Goal: Task Accomplishment & Management: Use online tool/utility

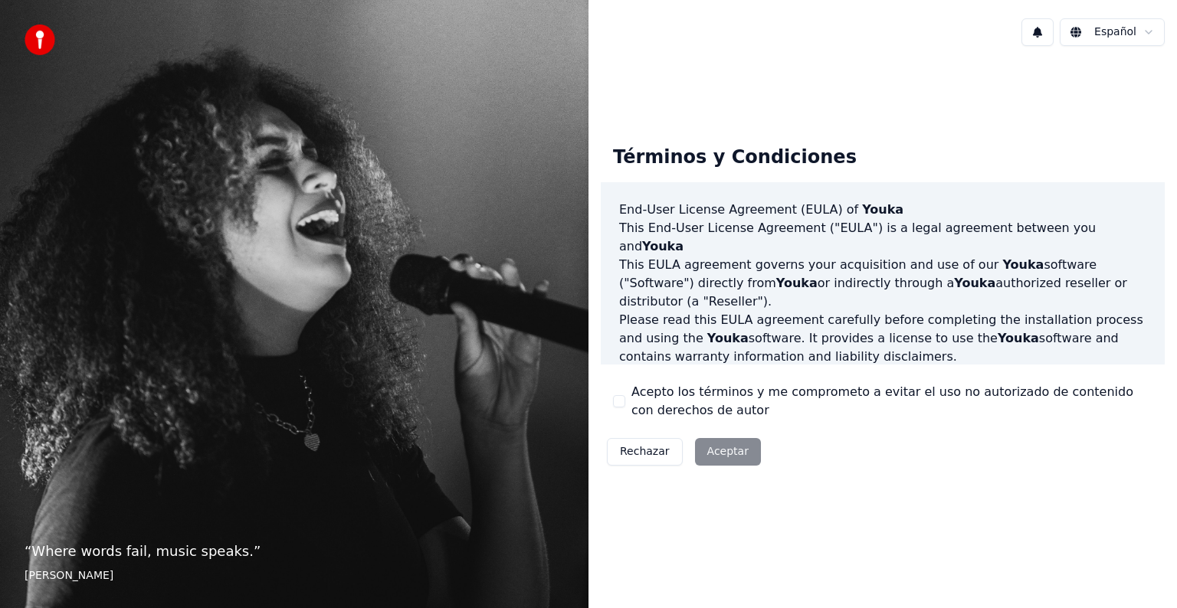
click at [735, 459] on div "Rechazar Aceptar" at bounding box center [684, 452] width 166 height 40
click at [729, 463] on div "Rechazar Aceptar" at bounding box center [684, 452] width 166 height 40
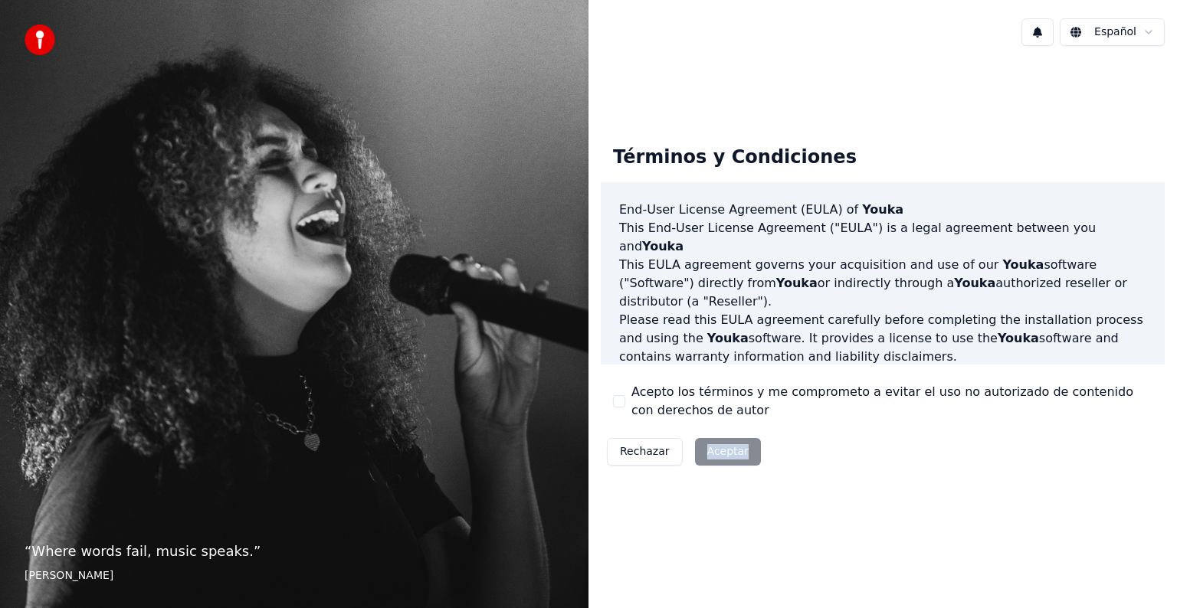
click at [729, 463] on div "Rechazar Aceptar" at bounding box center [684, 452] width 166 height 40
click at [719, 461] on div "Rechazar Aceptar" at bounding box center [684, 452] width 166 height 40
click at [618, 404] on button "Acepto los términos y me comprometo a evitar el uso no autorizado de contenido …" at bounding box center [619, 401] width 12 height 12
click at [703, 454] on button "Aceptar" at bounding box center [728, 452] width 66 height 28
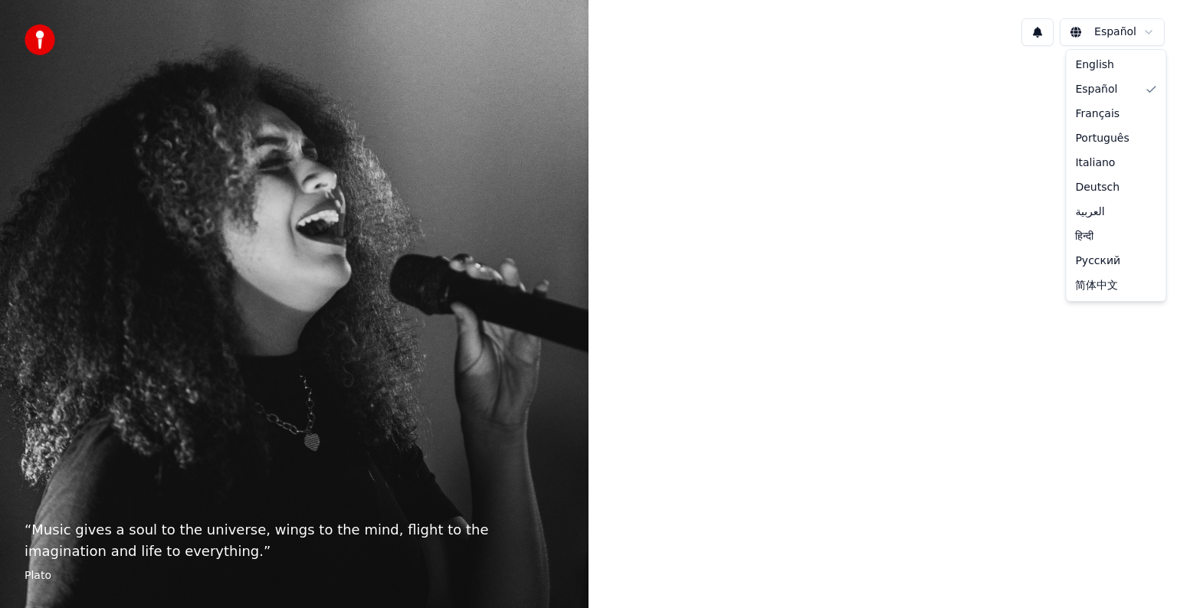
click at [1129, 29] on html "“ Music gives a soul to the universe, wings to the mind, flight to the imaginat…" at bounding box center [588, 304] width 1177 height 608
click at [831, 77] on html "“ Music gives a soul to the universe, wings to the mind, flight to the imaginat…" at bounding box center [588, 304] width 1177 height 608
click at [564, 261] on div "“ Music gives a soul to the universe, wings to the mind, flight to the imaginat…" at bounding box center [294, 304] width 589 height 608
click at [37, 37] on img at bounding box center [40, 40] width 31 height 31
click at [38, 39] on img at bounding box center [40, 40] width 31 height 31
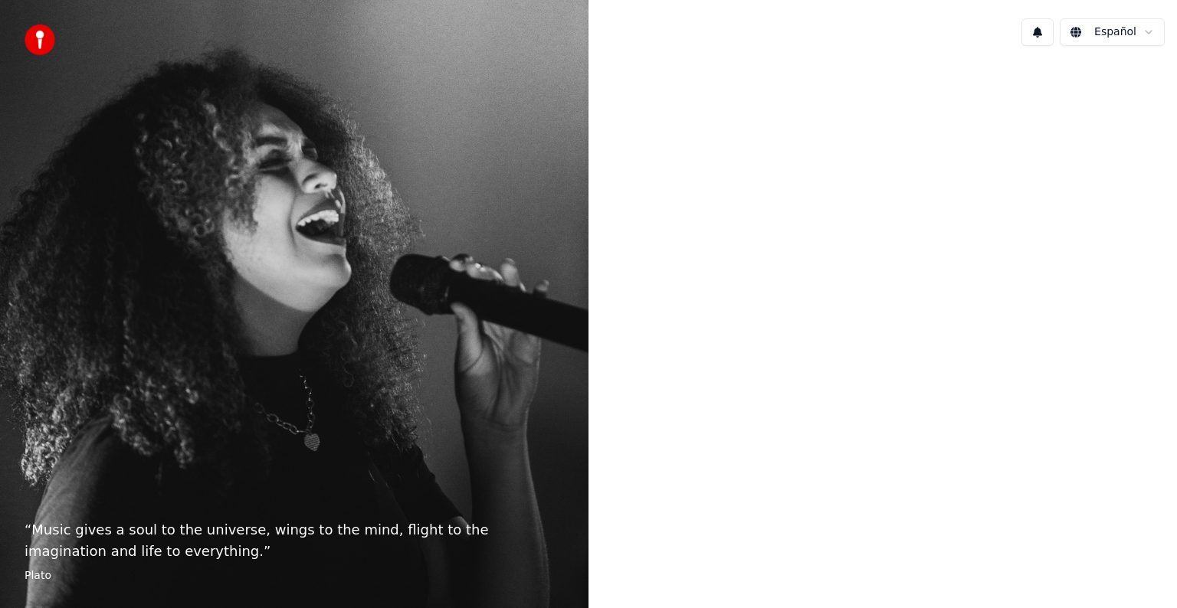
click at [81, 564] on blockquote "“ Music gives a soul to the universe, wings to the mind, flight to the imaginat…" at bounding box center [294, 552] width 539 height 64
click at [861, 573] on div "Español" at bounding box center [883, 304] width 589 height 608
drag, startPoint x: 684, startPoint y: 261, endPoint x: 702, endPoint y: 387, distance: 127.7
click at [702, 387] on div at bounding box center [883, 302] width 589 height 489
click at [493, 381] on div "“ Music gives a soul to the universe, wings to the mind, flight to the imaginat…" at bounding box center [294, 304] width 589 height 608
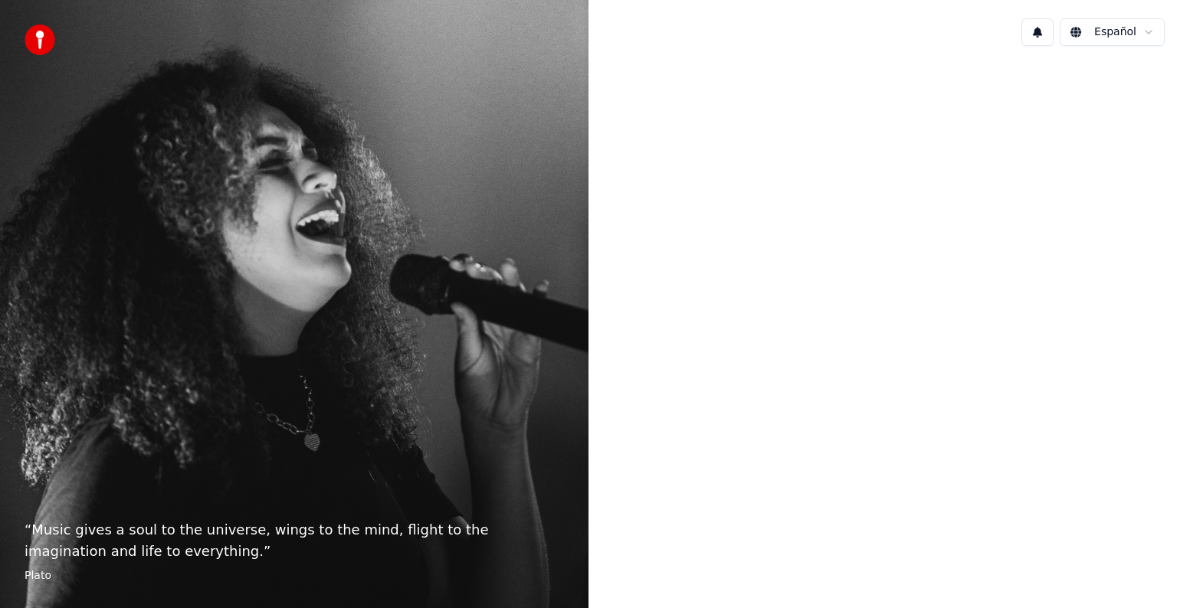
click at [493, 381] on div "“ Music gives a soul to the universe, wings to the mind, flight to the imaginat…" at bounding box center [294, 304] width 589 height 608
click at [515, 322] on div "“ Music gives a soul to the universe, wings to the mind, flight to the imaginat…" at bounding box center [294, 304] width 589 height 608
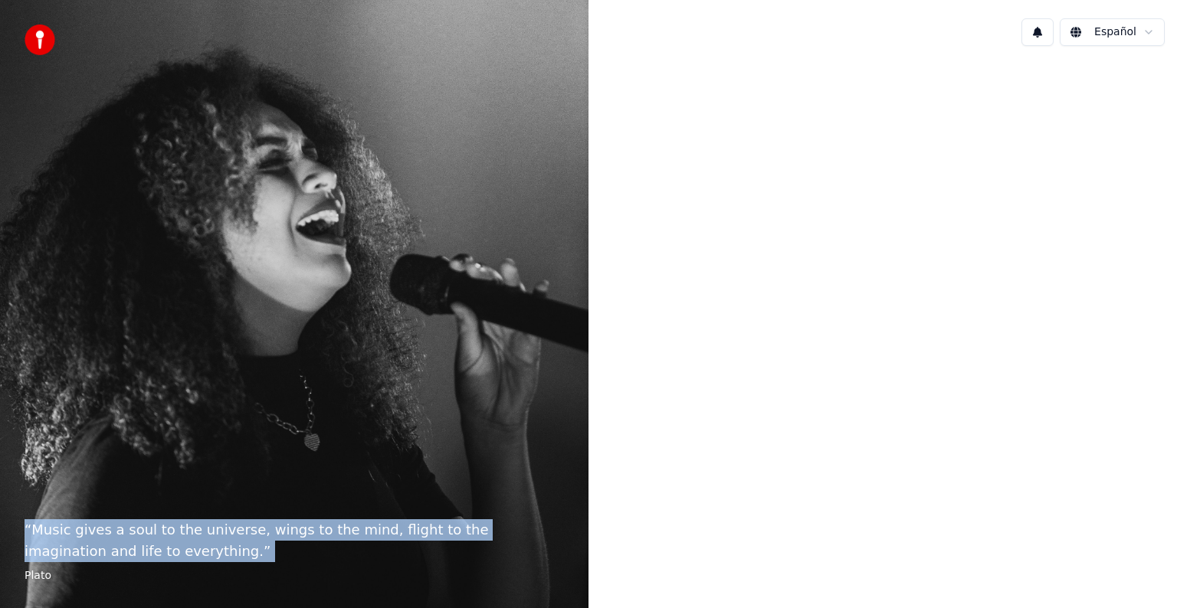
click at [515, 322] on div "“ Music gives a soul to the universe, wings to the mind, flight to the imaginat…" at bounding box center [294, 304] width 589 height 608
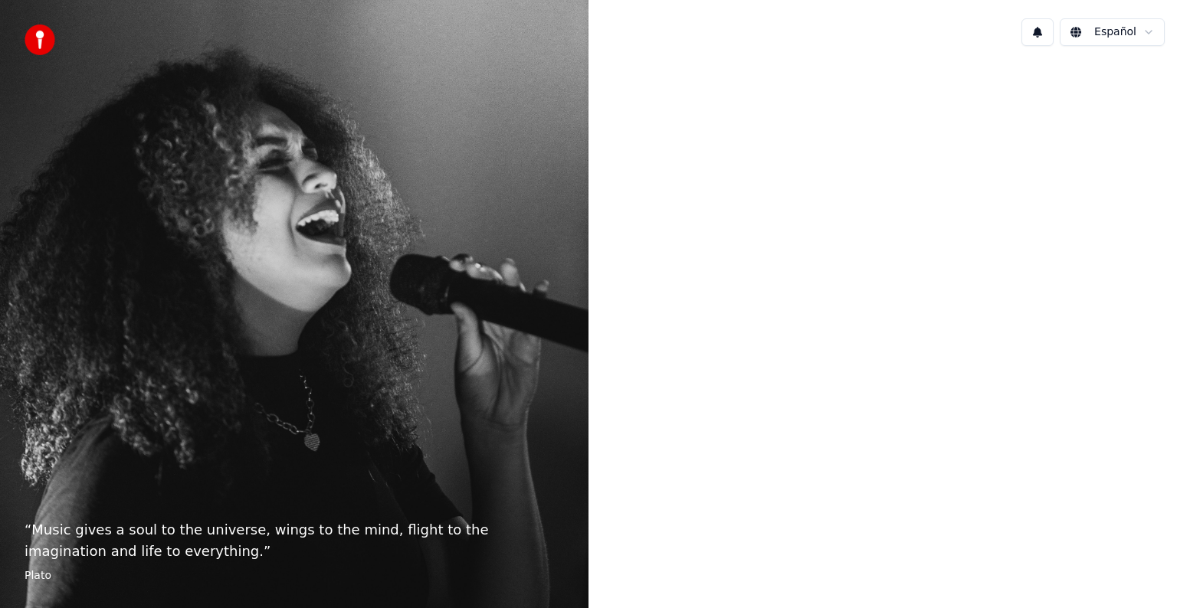
click at [38, 572] on footer "Plato" at bounding box center [294, 576] width 539 height 15
click at [61, 533] on p "“ Music gives a soul to the universe, wings to the mind, flight to the imaginat…" at bounding box center [294, 541] width 539 height 43
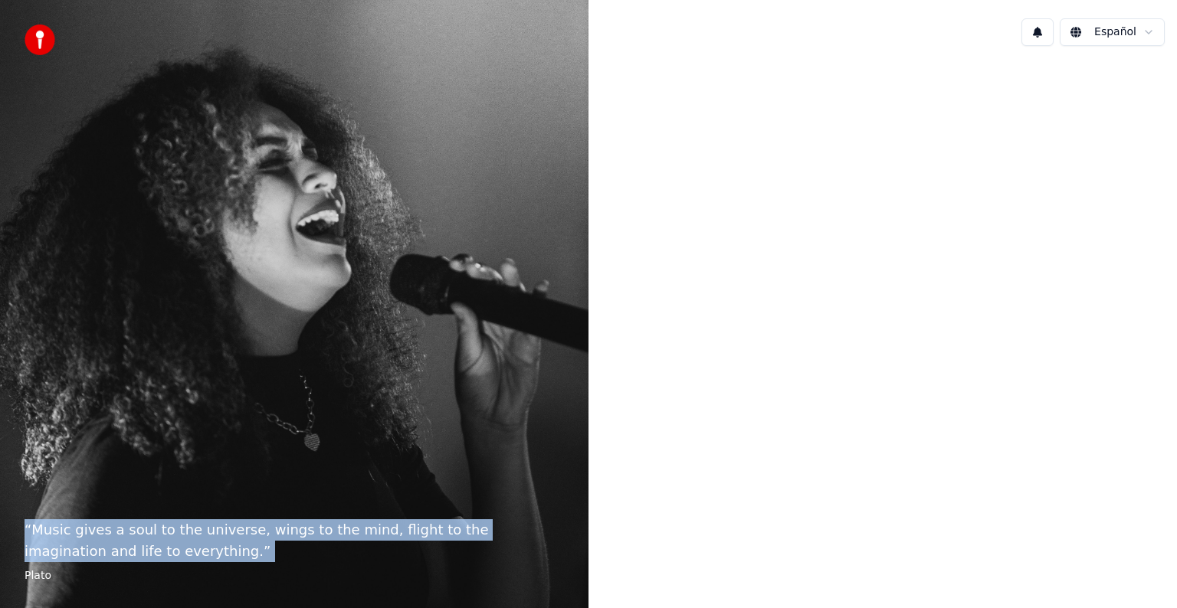
click at [61, 533] on p "“ Music gives a soul to the universe, wings to the mind, flight to the imaginat…" at bounding box center [294, 541] width 539 height 43
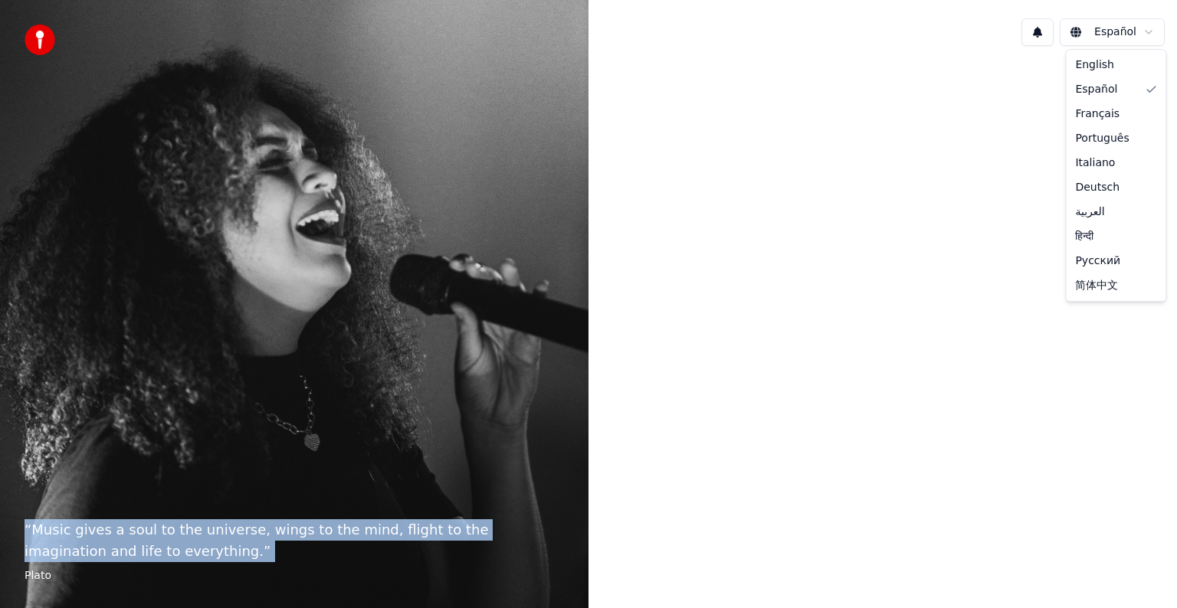
click at [1153, 38] on html "“ Music gives a soul to the universe, wings to the mind, flight to the imaginat…" at bounding box center [588, 304] width 1177 height 608
click at [1031, 31] on button at bounding box center [1037, 32] width 32 height 28
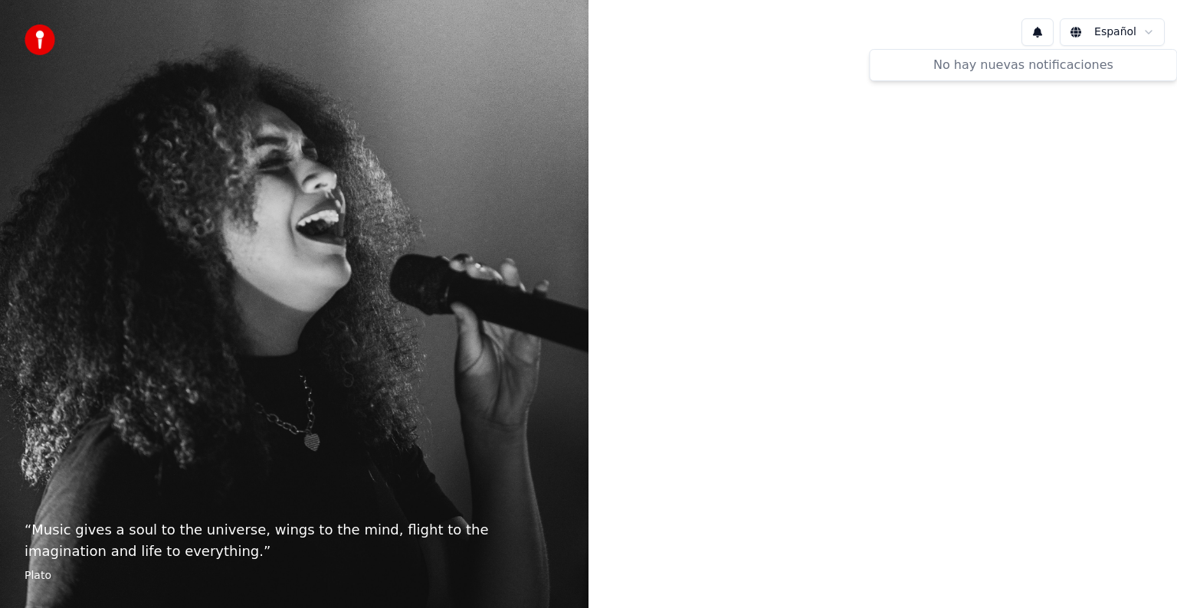
click at [920, 204] on div at bounding box center [883, 302] width 589 height 489
click at [635, 585] on div "Español" at bounding box center [883, 304] width 589 height 608
click at [31, 32] on img at bounding box center [40, 40] width 31 height 31
click at [34, 37] on img at bounding box center [40, 40] width 31 height 31
click at [670, 300] on div at bounding box center [883, 302] width 589 height 489
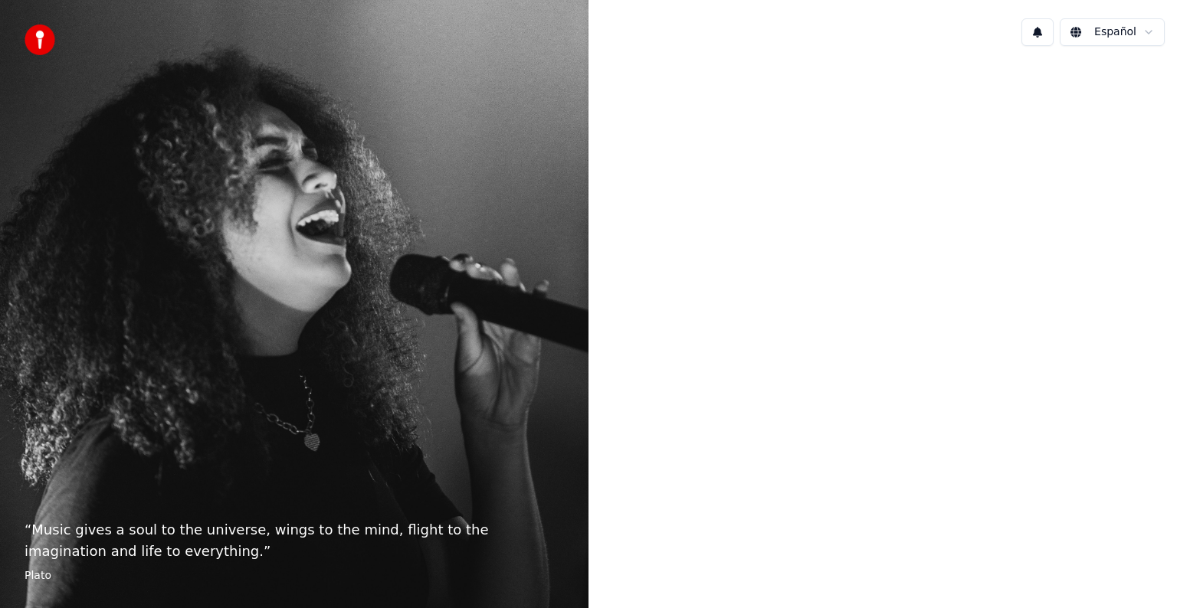
click at [670, 300] on div at bounding box center [883, 302] width 589 height 489
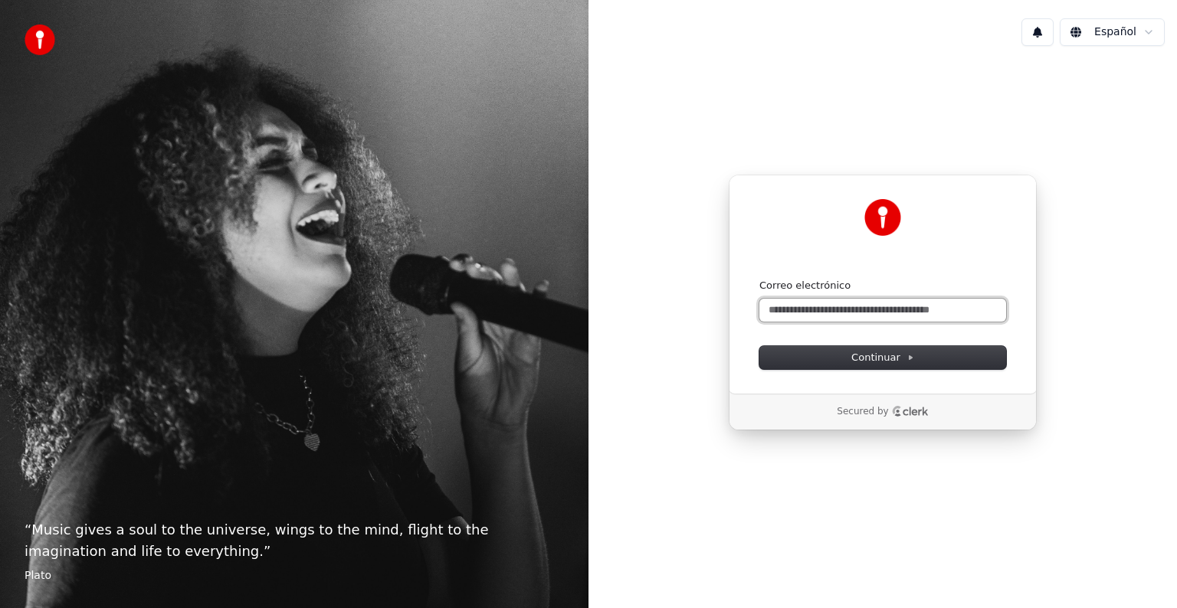
click at [818, 316] on input "Correo electrónico" at bounding box center [882, 310] width 247 height 23
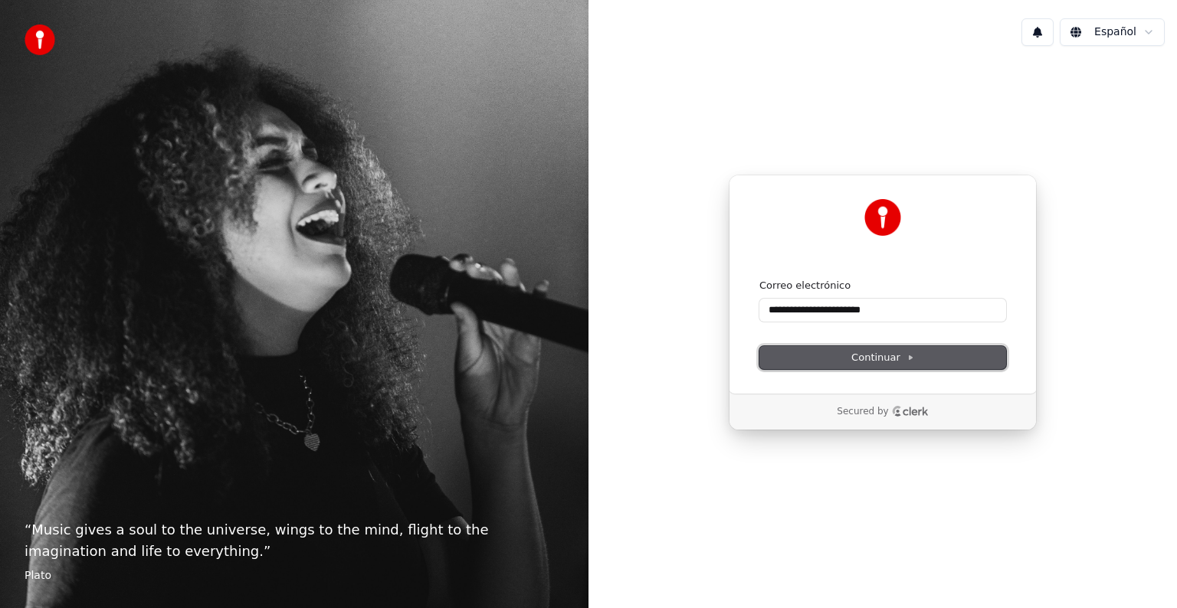
click at [841, 365] on button "Continuar" at bounding box center [882, 357] width 247 height 23
type input "**********"
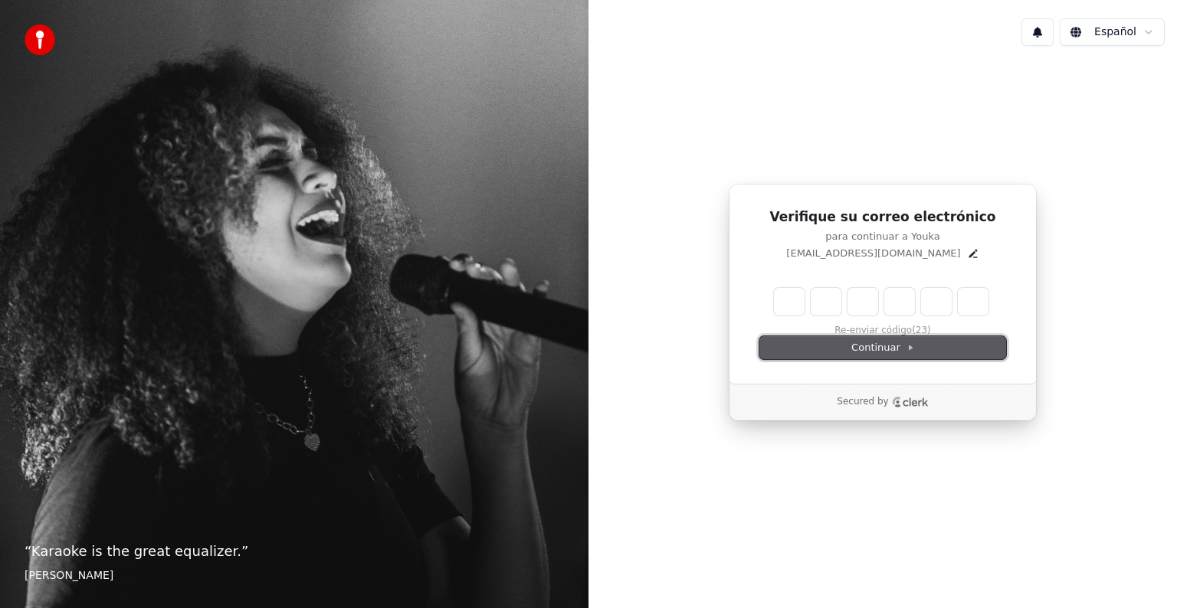
click at [842, 349] on button "Continuar" at bounding box center [882, 347] width 247 height 23
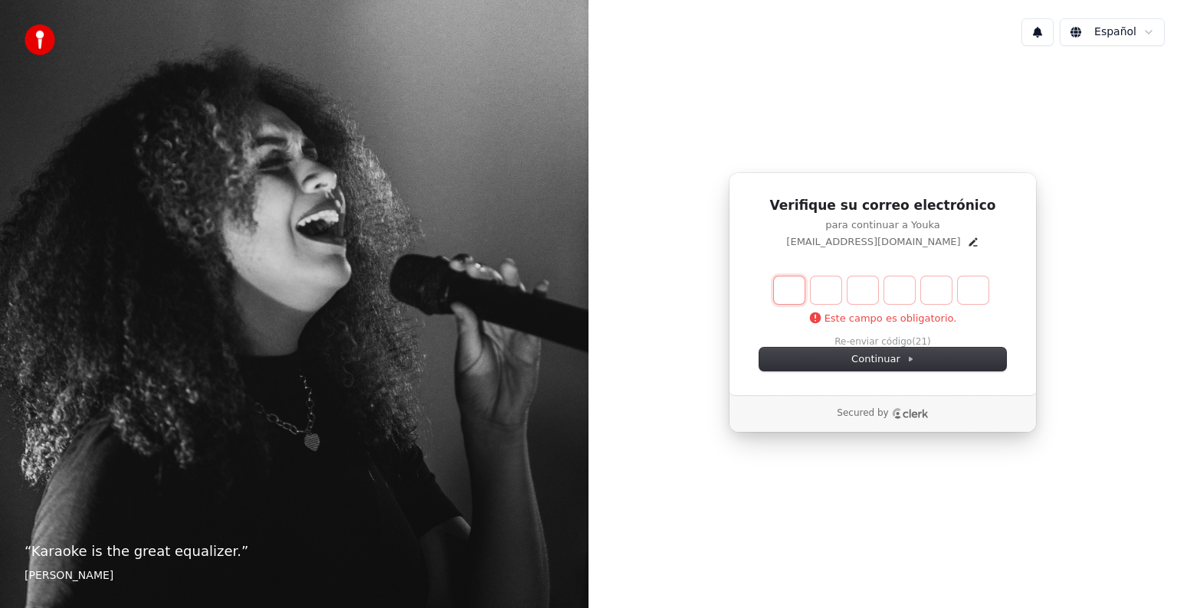
click at [776, 279] on input "Enter verification code. Digit 1" at bounding box center [789, 291] width 31 height 28
type input "*"
type input "**"
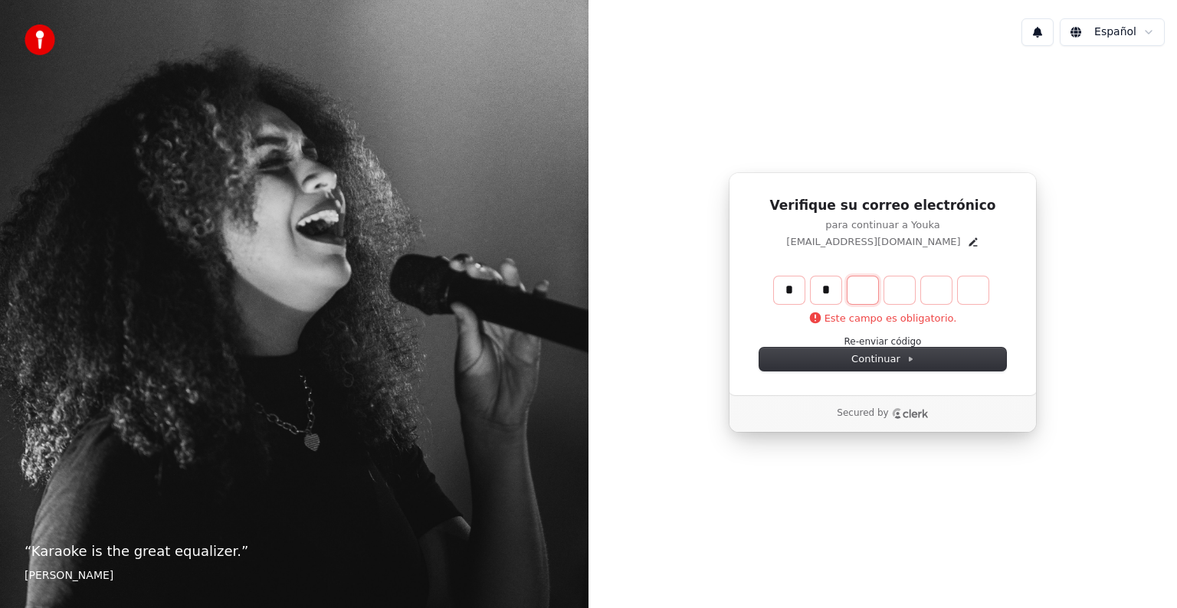
type input "*"
type input "***"
type input "*"
type input "****"
type input "*"
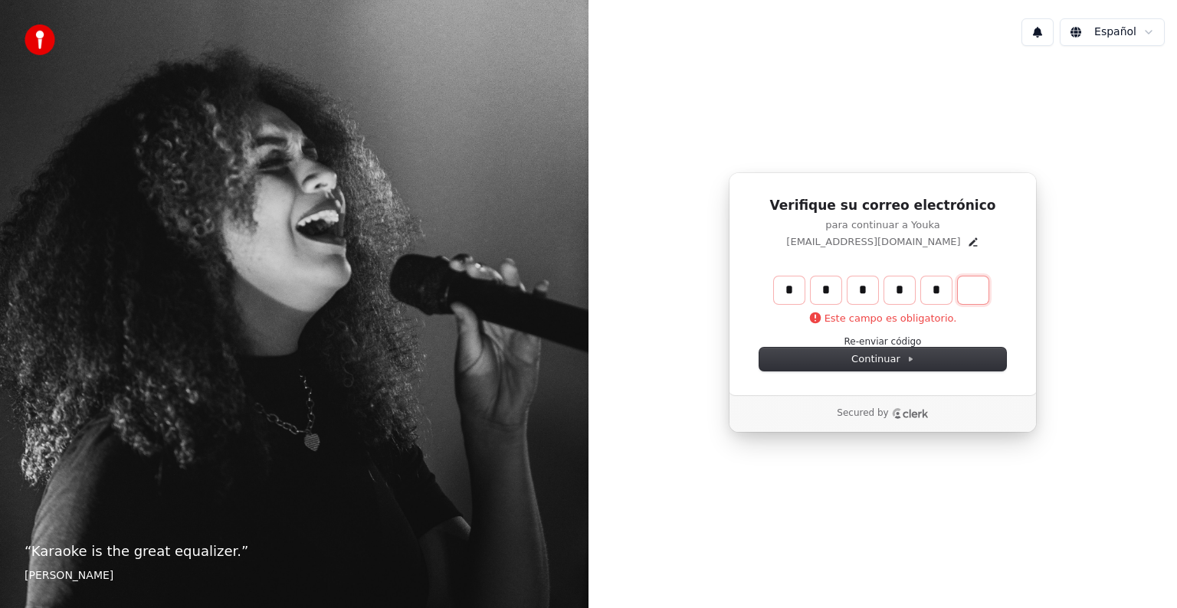
type input "******"
type input "*"
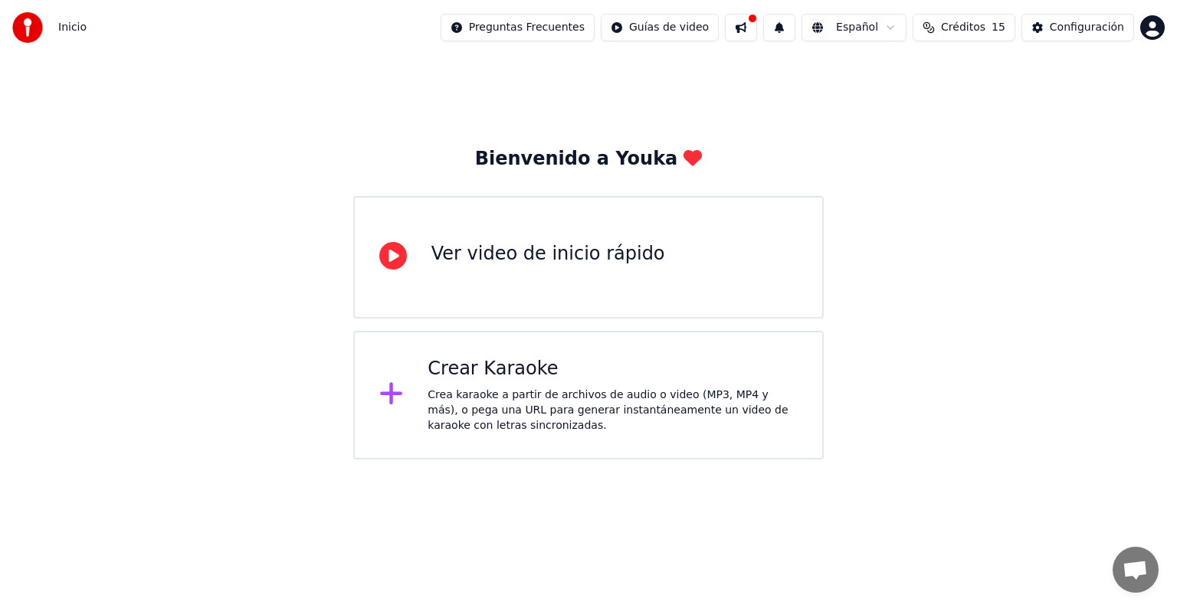
click at [674, 248] on div "Ver video de inicio rápido" at bounding box center [588, 257] width 471 height 123
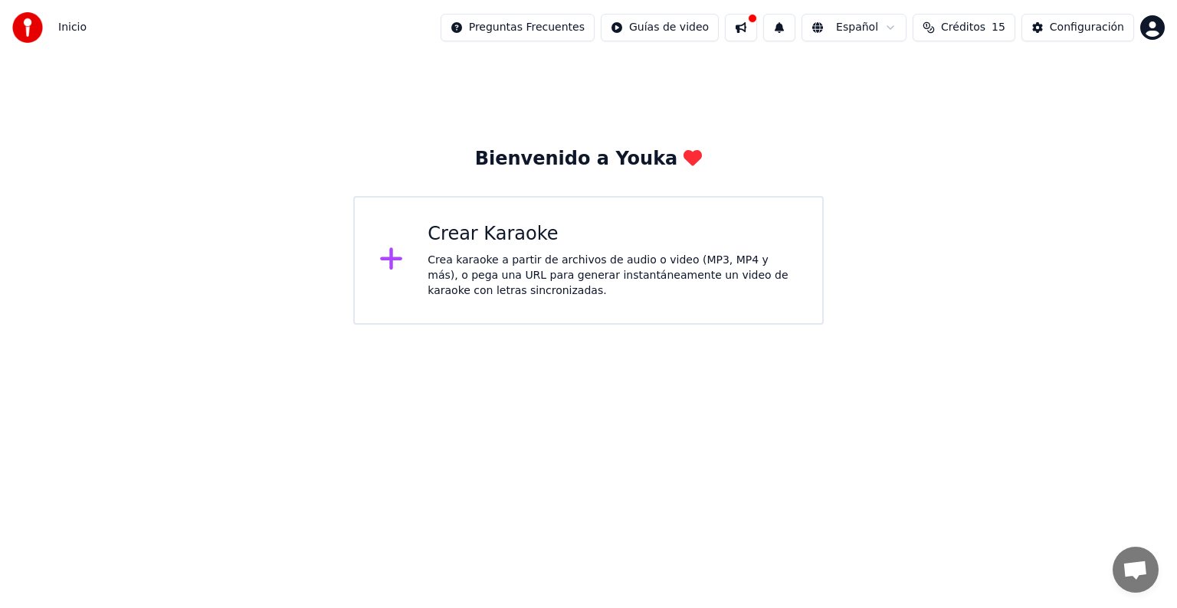
click at [475, 281] on div "Crea karaoke a partir de archivos de audio o video (MP3, MP4 y más), o pega una…" at bounding box center [613, 276] width 370 height 46
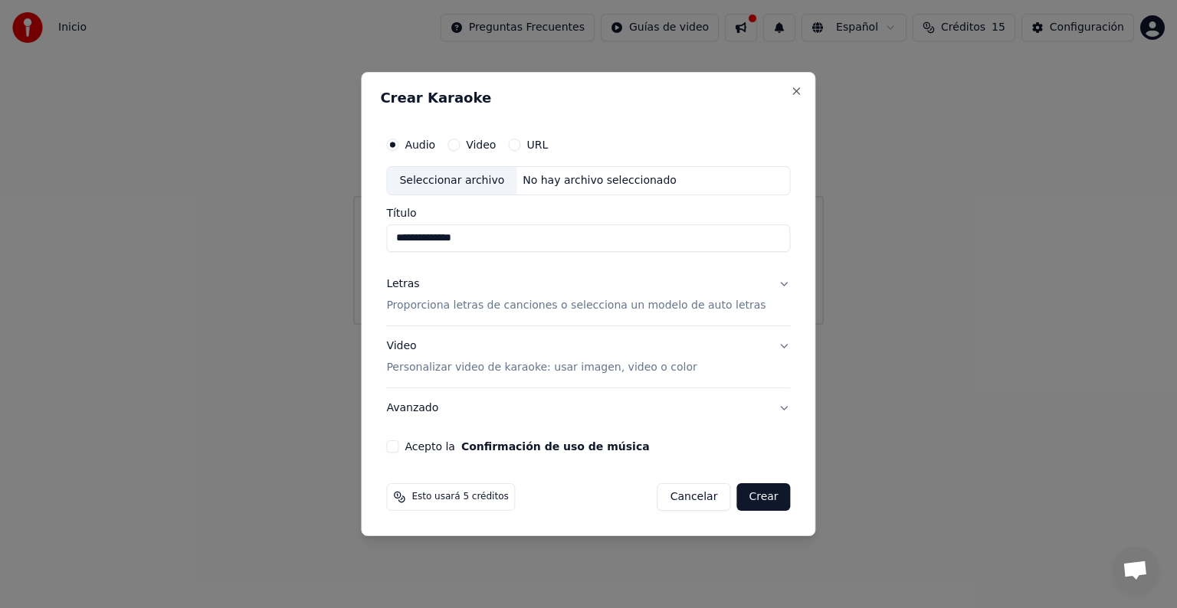
type input "**********"
click at [776, 282] on div "**********" at bounding box center [588, 291] width 416 height 336
click at [769, 285] on button "Letras Proporciona letras de canciones o selecciona un modelo de auto letras" at bounding box center [588, 294] width 404 height 61
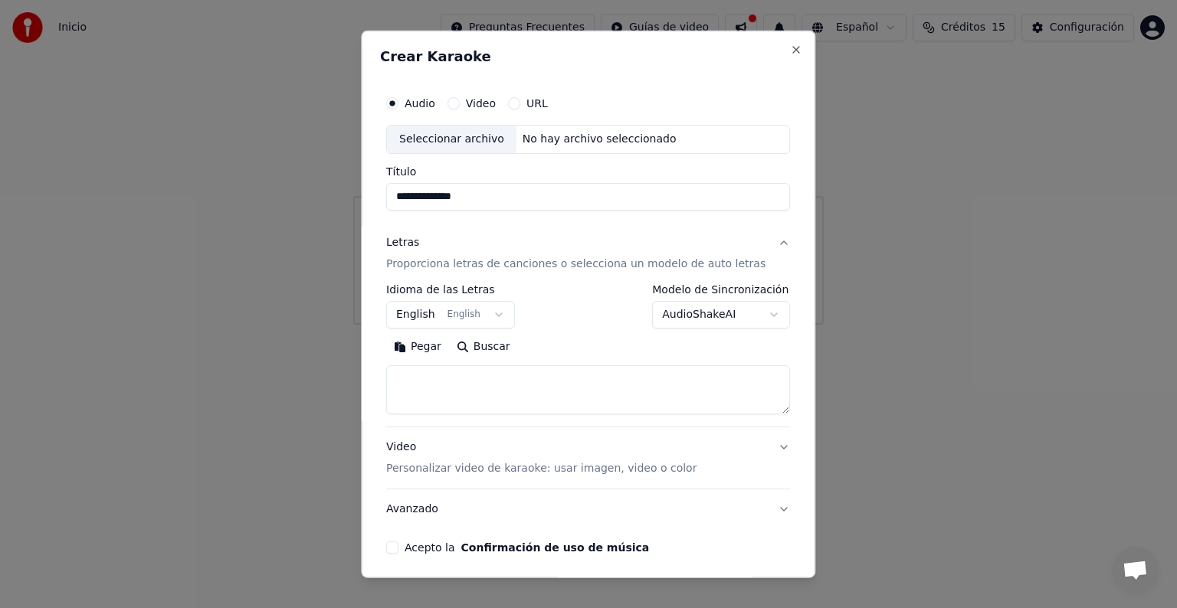
click at [488, 471] on p "Personalizar video de karaoke: usar imagen, video o color" at bounding box center [541, 468] width 310 height 15
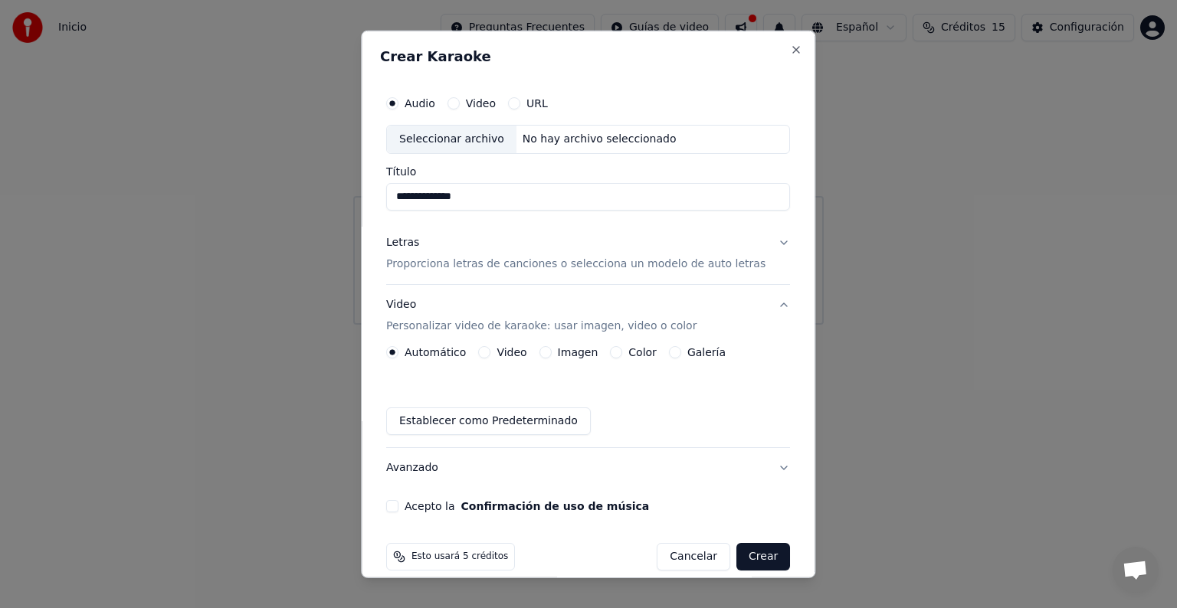
click at [398, 507] on button "Acepto la Confirmación de uso de música" at bounding box center [392, 506] width 12 height 12
click at [460, 103] on button "Video" at bounding box center [454, 103] width 12 height 12
click at [411, 100] on div "Audio" at bounding box center [410, 103] width 49 height 12
click at [398, 100] on button "Audio" at bounding box center [392, 103] width 12 height 12
click at [736, 569] on button "Crear" at bounding box center [763, 557] width 54 height 28
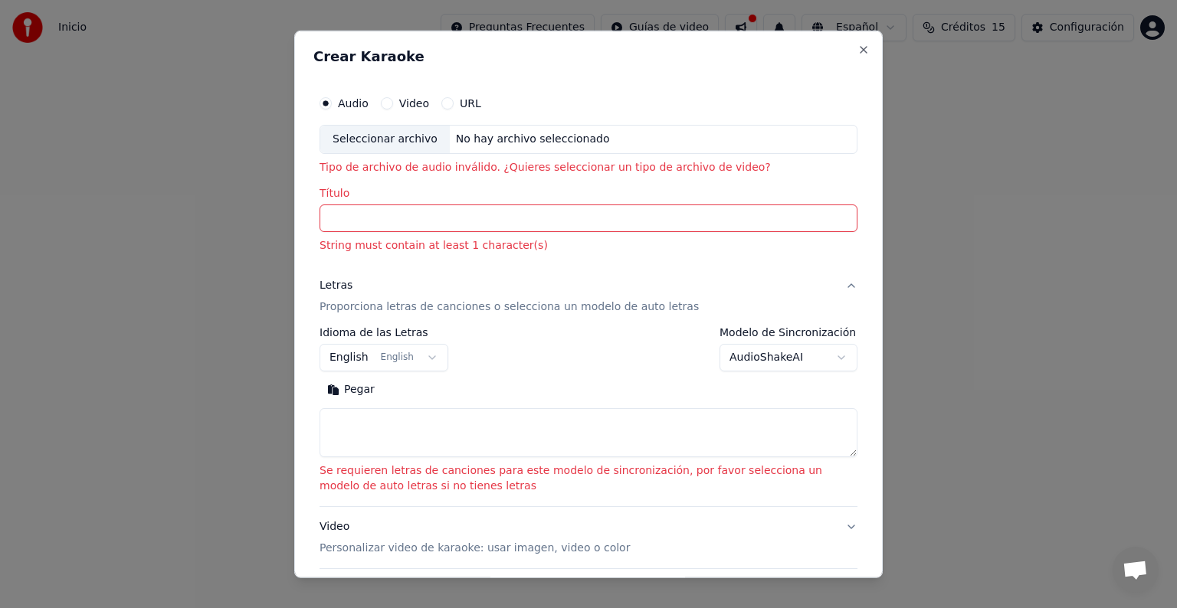
click at [478, 225] on input "Título" at bounding box center [589, 219] width 538 height 28
click at [394, 136] on div "Seleccionar archivo" at bounding box center [385, 140] width 130 height 28
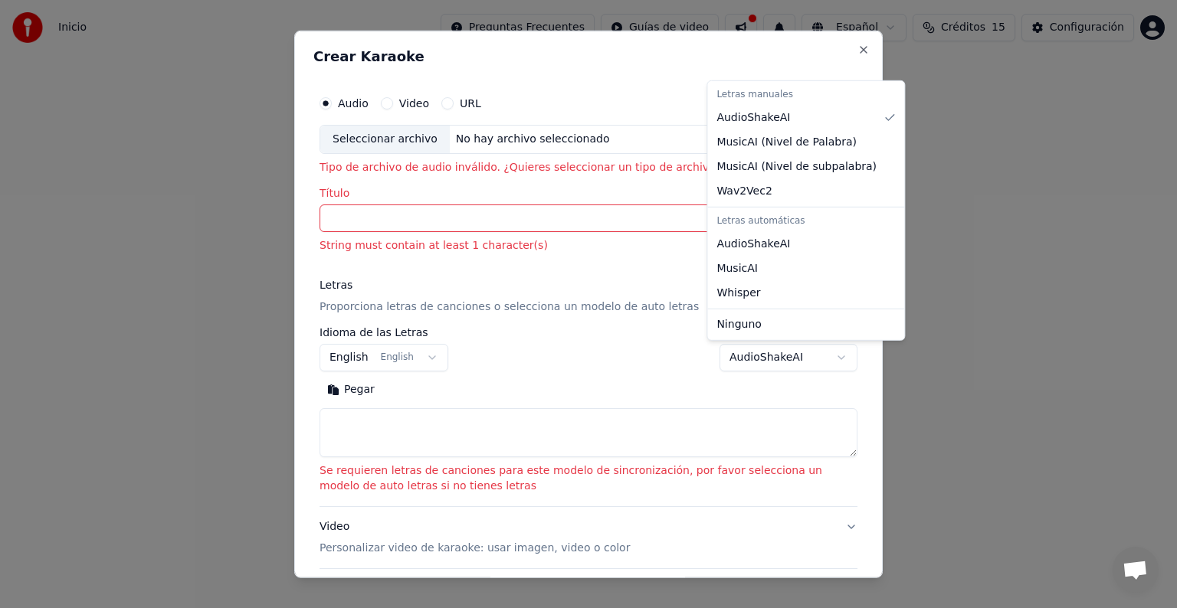
click at [831, 325] on body "**********" at bounding box center [588, 162] width 1177 height 325
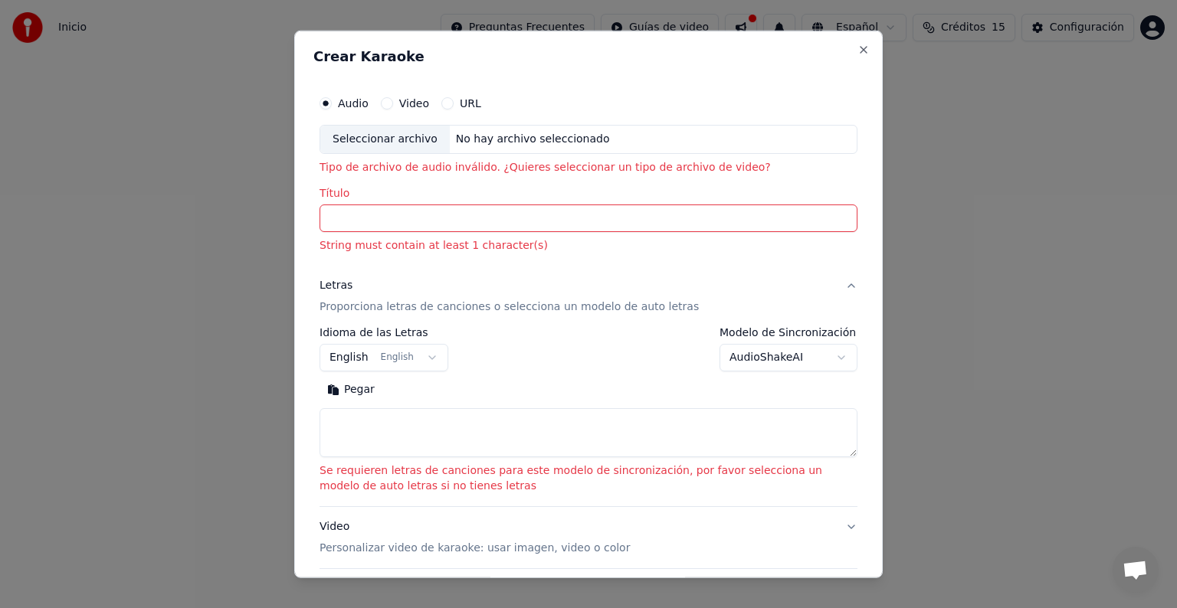
click at [579, 325] on body "**********" at bounding box center [588, 162] width 1177 height 325
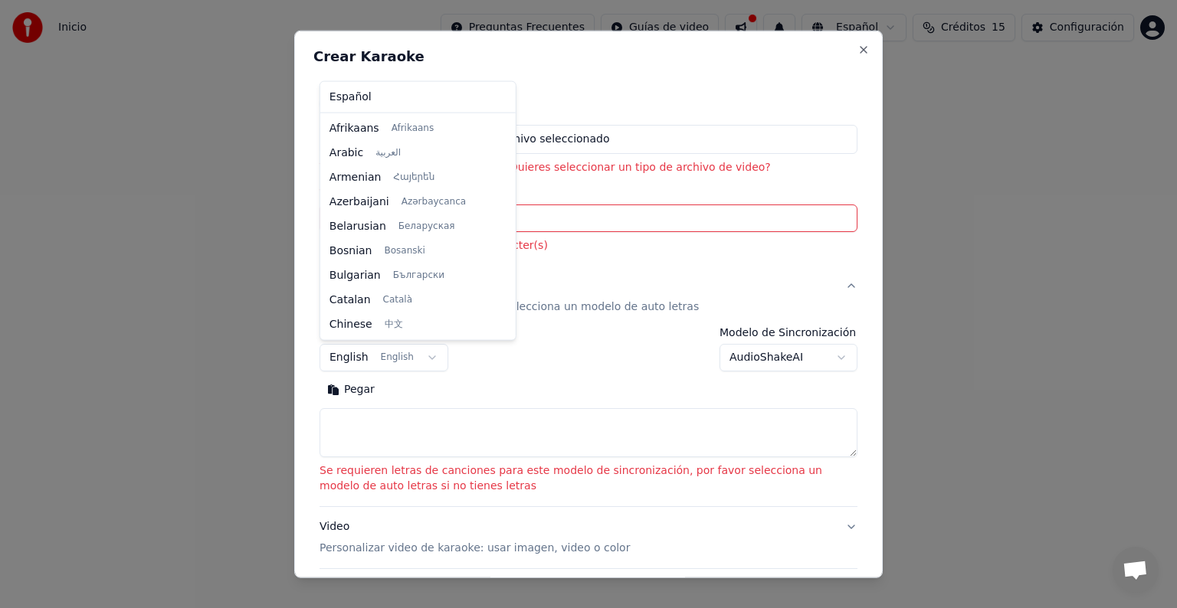
scroll to position [123, 0]
click at [424, 325] on body "**********" at bounding box center [588, 162] width 1177 height 325
click at [418, 325] on body "**********" at bounding box center [588, 162] width 1177 height 325
click at [495, 113] on div "Español Afrikaans Afrikaans Arabic العربية Armenian Հայերեն Azerbaijani Azərbay…" at bounding box center [417, 211] width 195 height 258
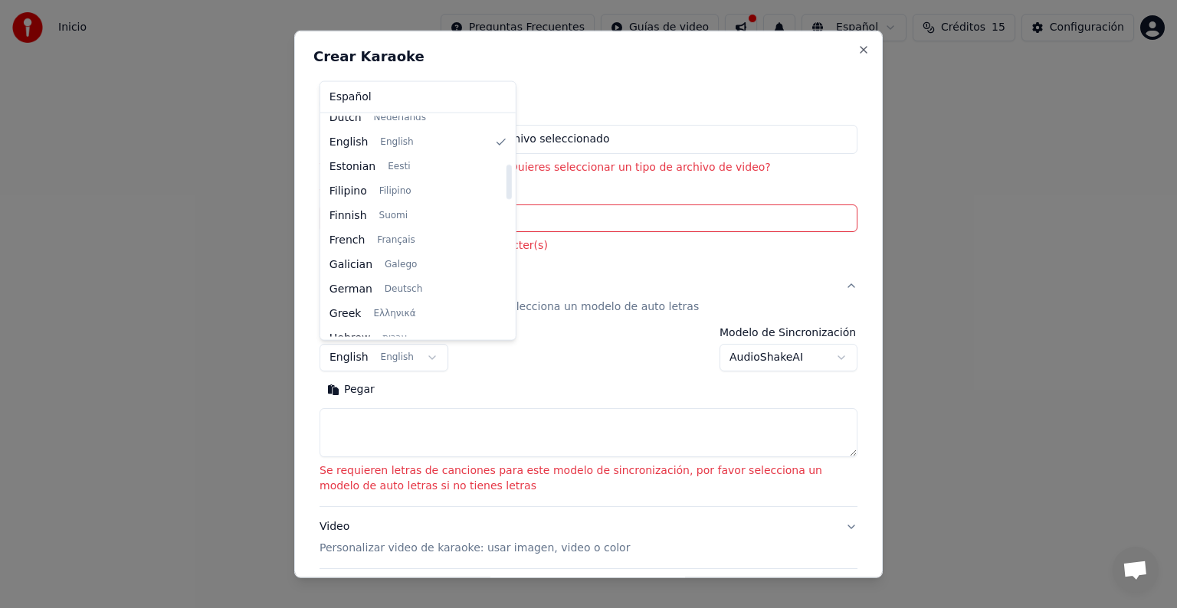
click at [504, 182] on div at bounding box center [508, 226] width 8 height 221
click at [504, 216] on div at bounding box center [508, 226] width 8 height 221
click at [494, 257] on div "Español Afrikaans Afrikaans Arabic العربية Armenian Հայերեն Azerbaijani Azərbay…" at bounding box center [417, 211] width 195 height 258
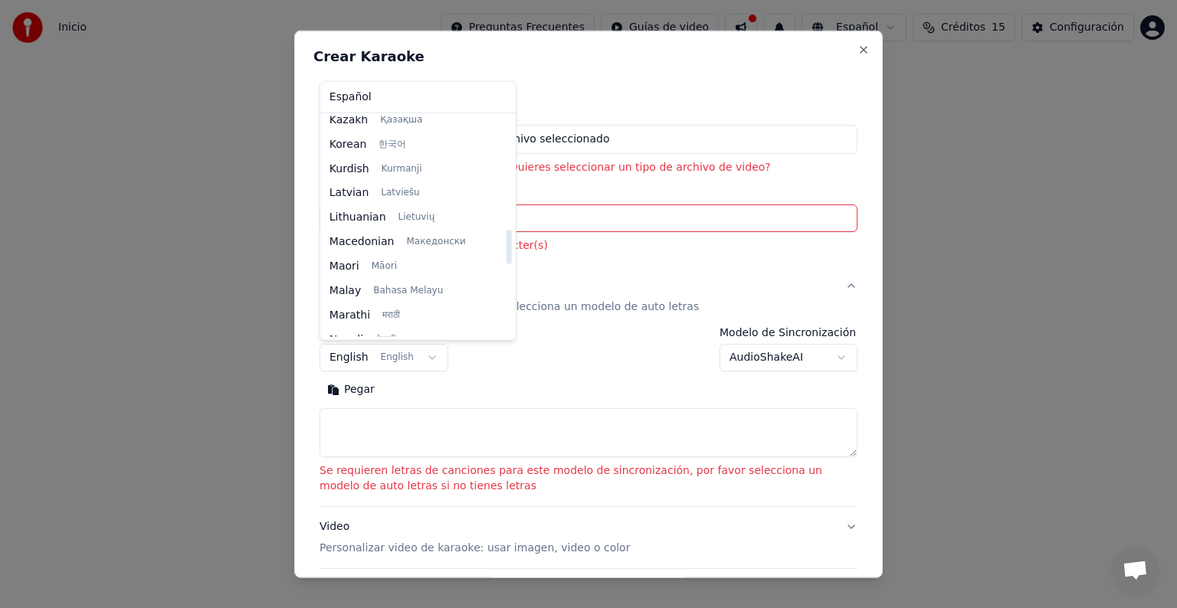
click at [504, 247] on div at bounding box center [508, 226] width 8 height 221
click at [504, 267] on div at bounding box center [508, 226] width 8 height 221
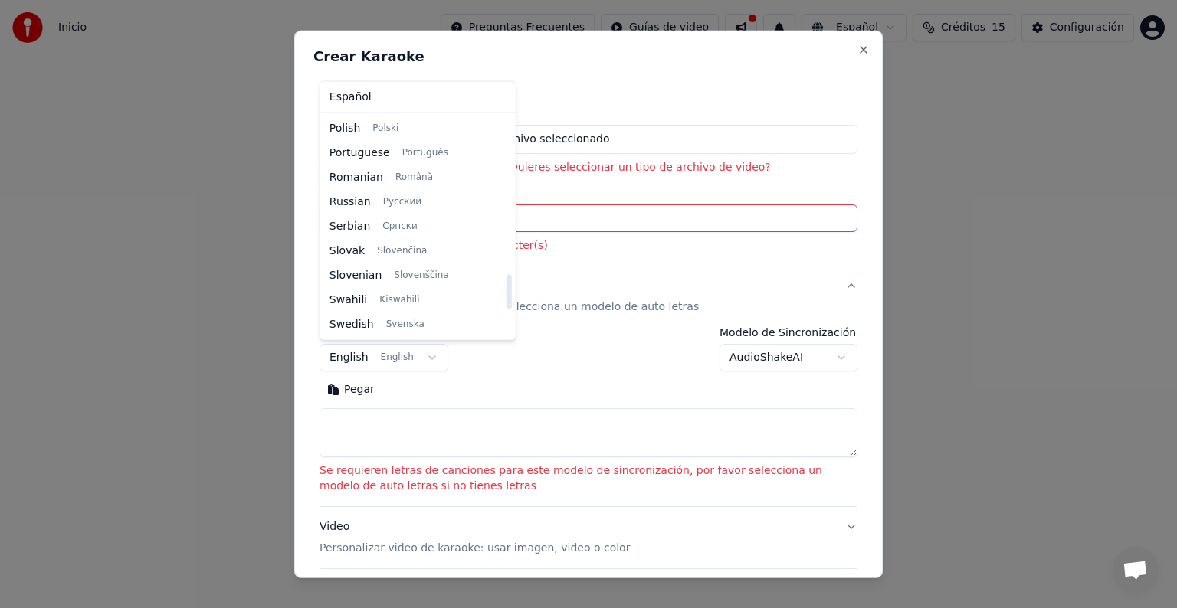
click at [504, 291] on div at bounding box center [508, 226] width 8 height 221
click at [504, 322] on div at bounding box center [508, 226] width 8 height 221
click at [506, 331] on div at bounding box center [508, 318] width 5 height 34
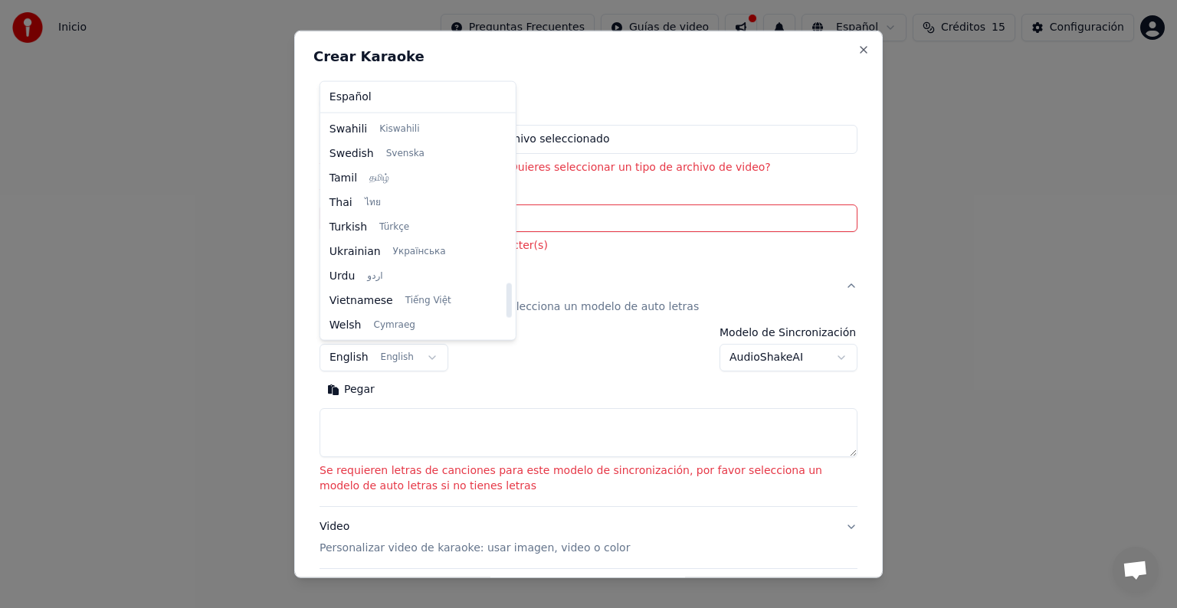
scroll to position [1060, 0]
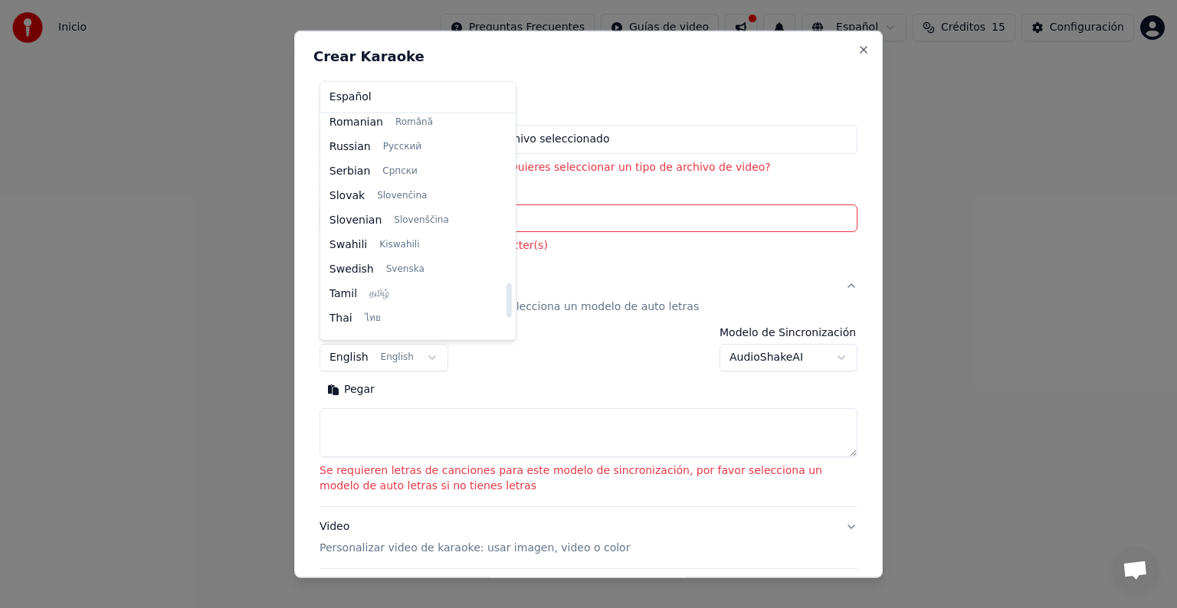
click at [504, 300] on div at bounding box center [508, 226] width 8 height 221
click at [506, 291] on div at bounding box center [508, 301] width 5 height 34
click at [504, 277] on div at bounding box center [508, 226] width 8 height 221
click at [506, 267] on div at bounding box center [508, 278] width 5 height 34
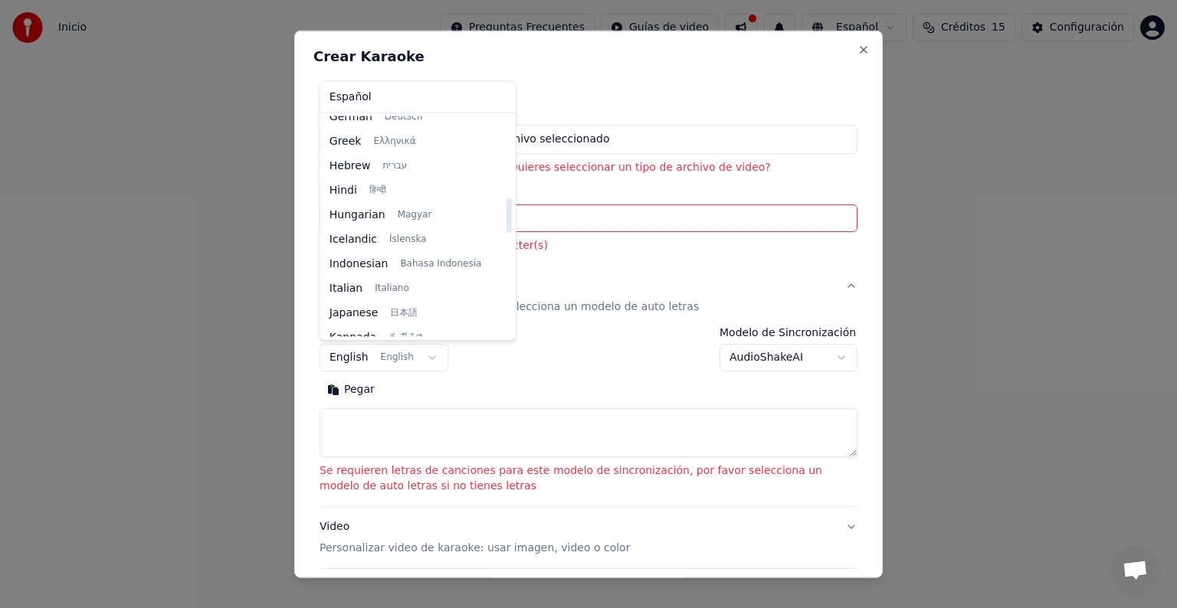
scroll to position [473, 0]
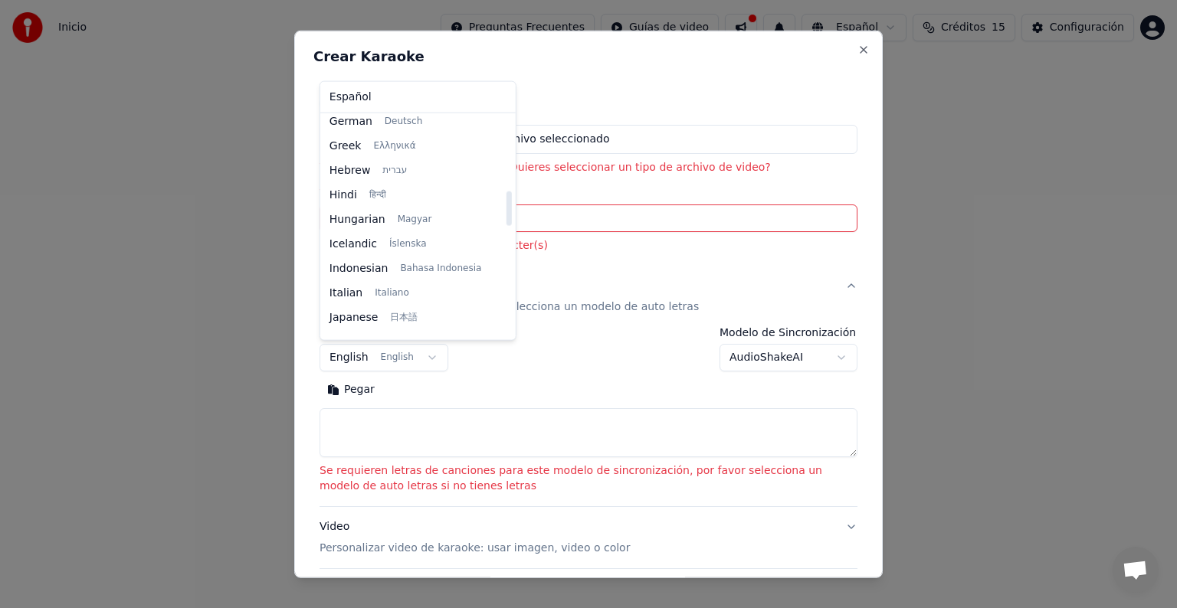
drag, startPoint x: 489, startPoint y: 262, endPoint x: 495, endPoint y: 193, distance: 69.2
click at [506, 193] on div at bounding box center [508, 208] width 5 height 34
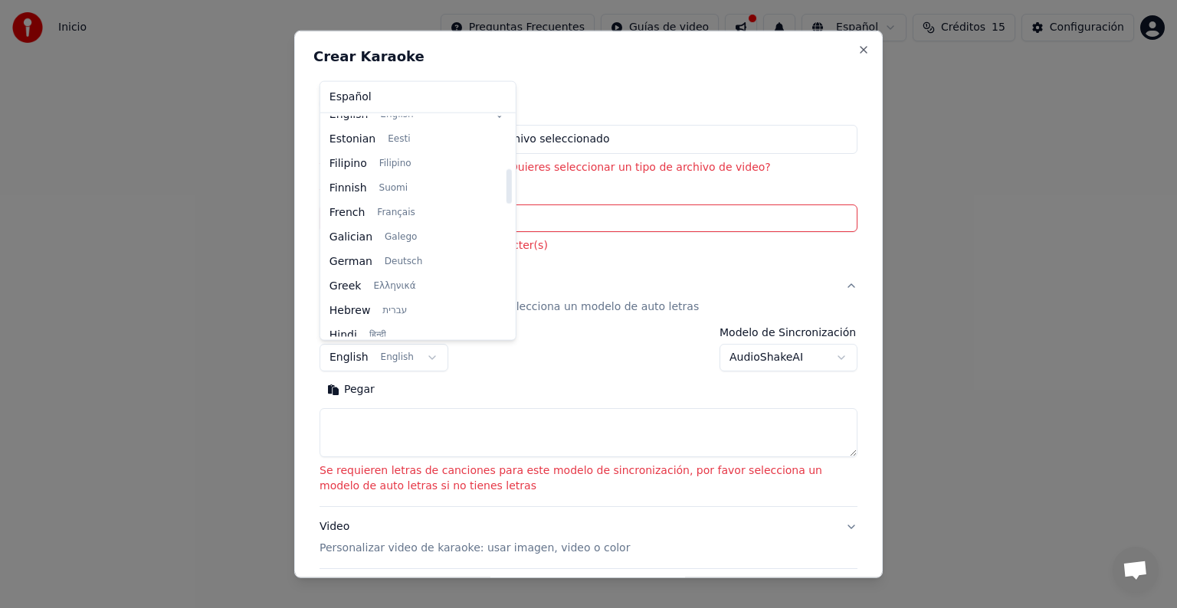
click at [504, 186] on div at bounding box center [508, 226] width 8 height 221
click at [506, 186] on div at bounding box center [508, 186] width 5 height 34
click at [506, 173] on div at bounding box center [508, 186] width 5 height 34
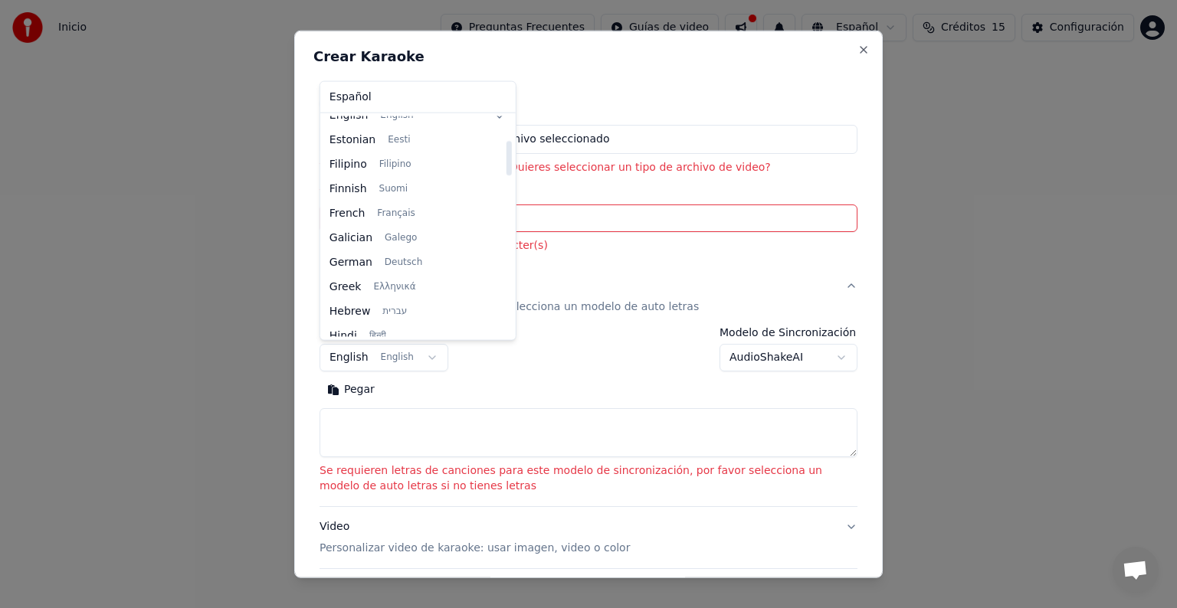
scroll to position [153, 0]
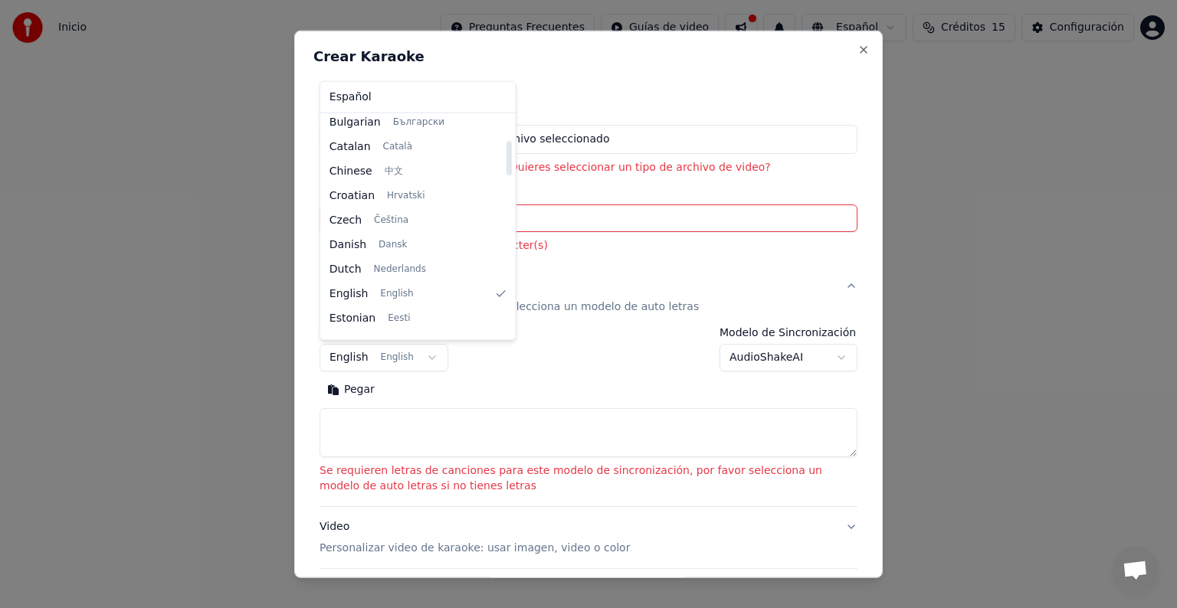
click at [504, 158] on div at bounding box center [508, 226] width 8 height 221
click at [506, 163] on div at bounding box center [508, 158] width 5 height 34
drag, startPoint x: 490, startPoint y: 158, endPoint x: 516, endPoint y: 93, distance: 69.7
click at [511, 117] on div at bounding box center [508, 134] width 5 height 34
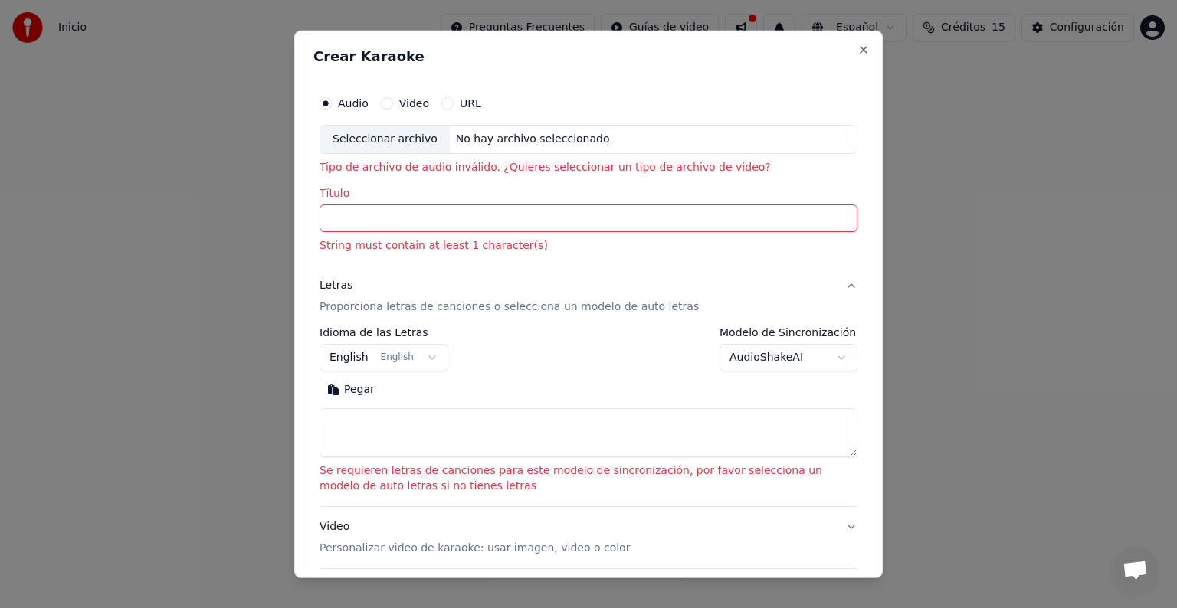
click at [543, 90] on body "**********" at bounding box center [588, 162] width 1177 height 325
click at [410, 212] on input "Título" at bounding box center [589, 219] width 538 height 28
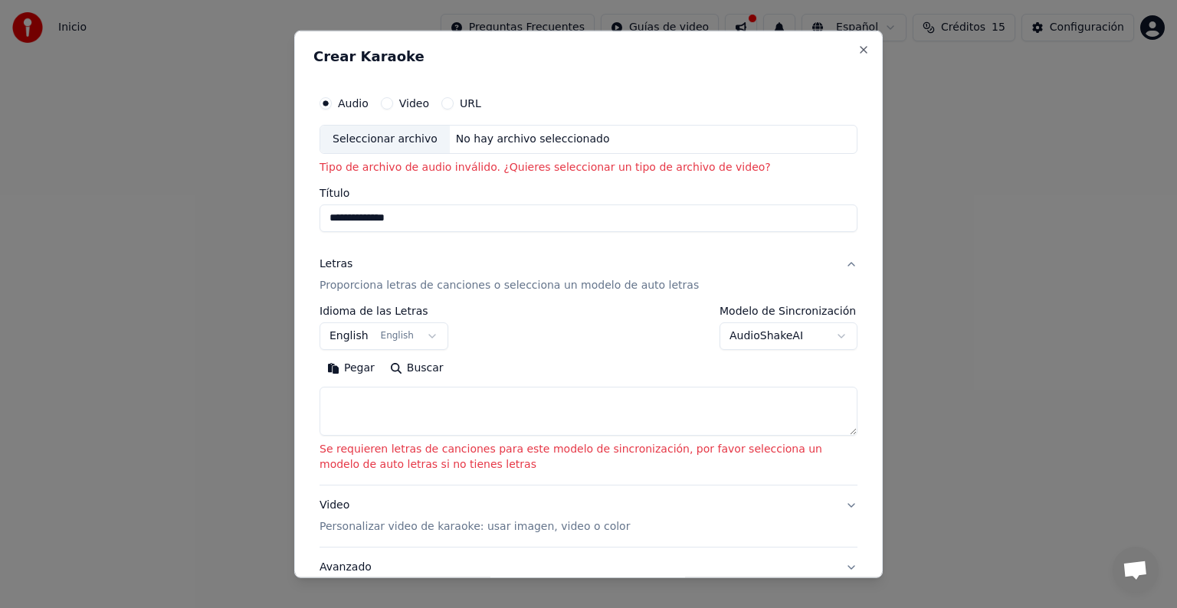
type input "**********"
click at [408, 370] on button "Buscar" at bounding box center [416, 368] width 69 height 25
type textarea "**********"
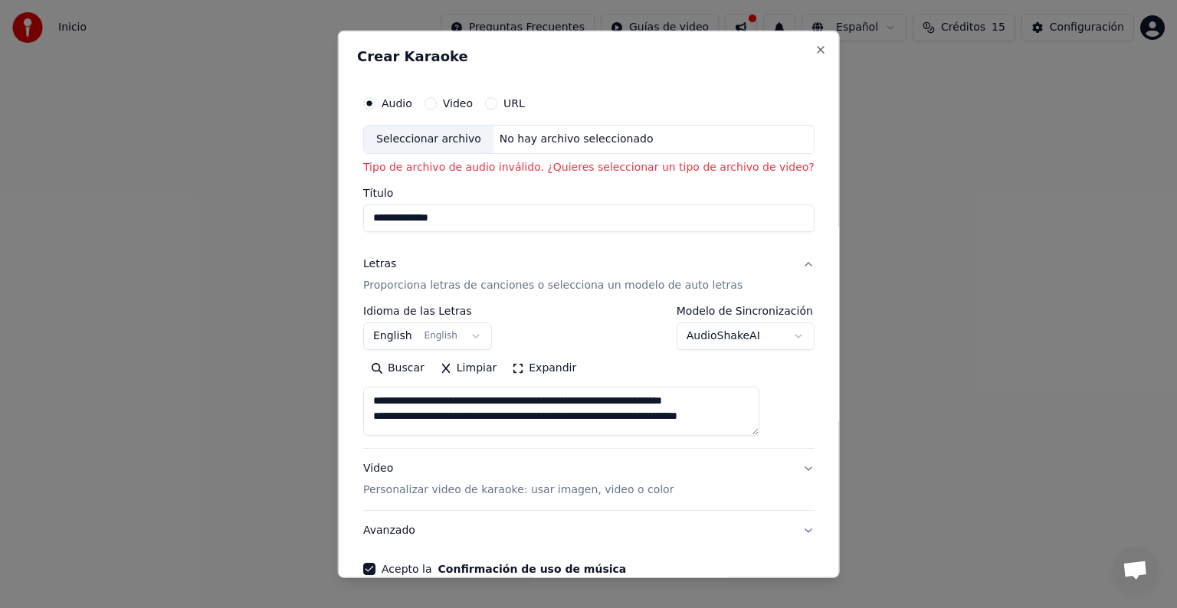
click at [589, 135] on div "No hay archivo seleccionado" at bounding box center [576, 139] width 166 height 15
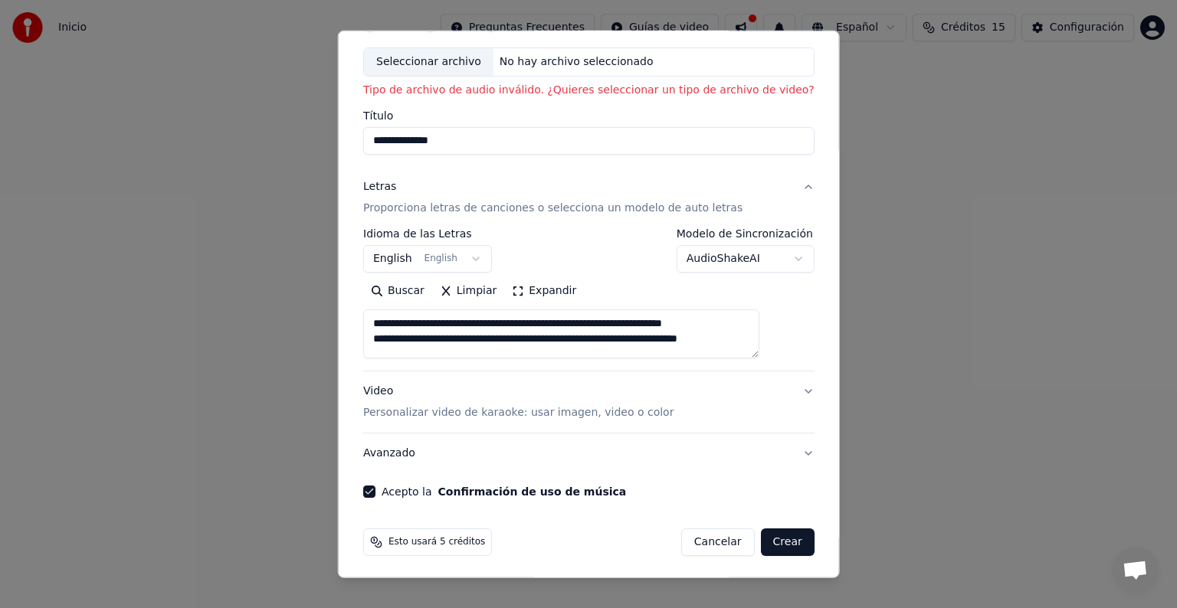
scroll to position [80, 0]
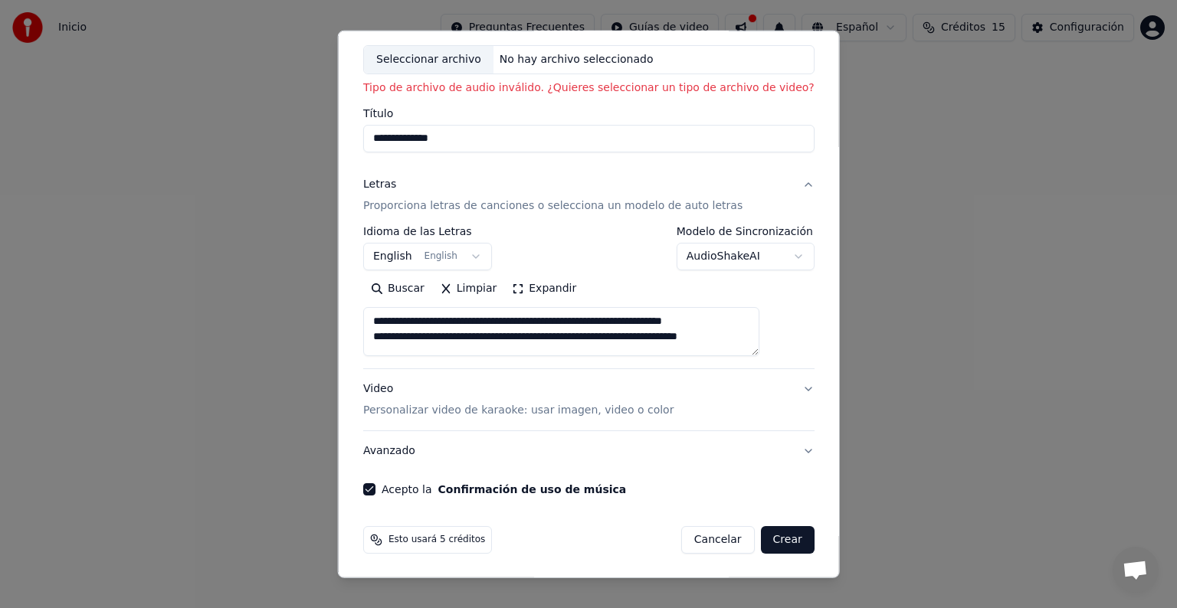
click at [760, 541] on button "Crear" at bounding box center [787, 540] width 54 height 28
select select "**"
click at [760, 541] on button "Crear" at bounding box center [787, 540] width 54 height 28
click at [760, 535] on button "Crear" at bounding box center [787, 540] width 54 height 28
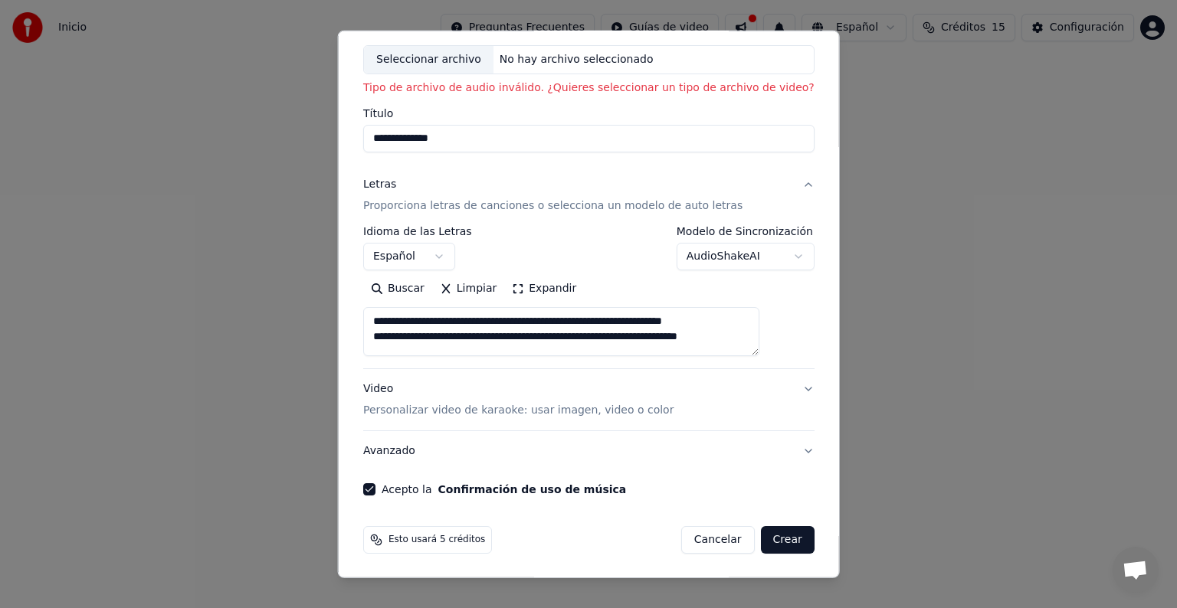
click at [776, 386] on button "Video Personalizar video de karaoke: usar imagen, video o color" at bounding box center [588, 399] width 451 height 61
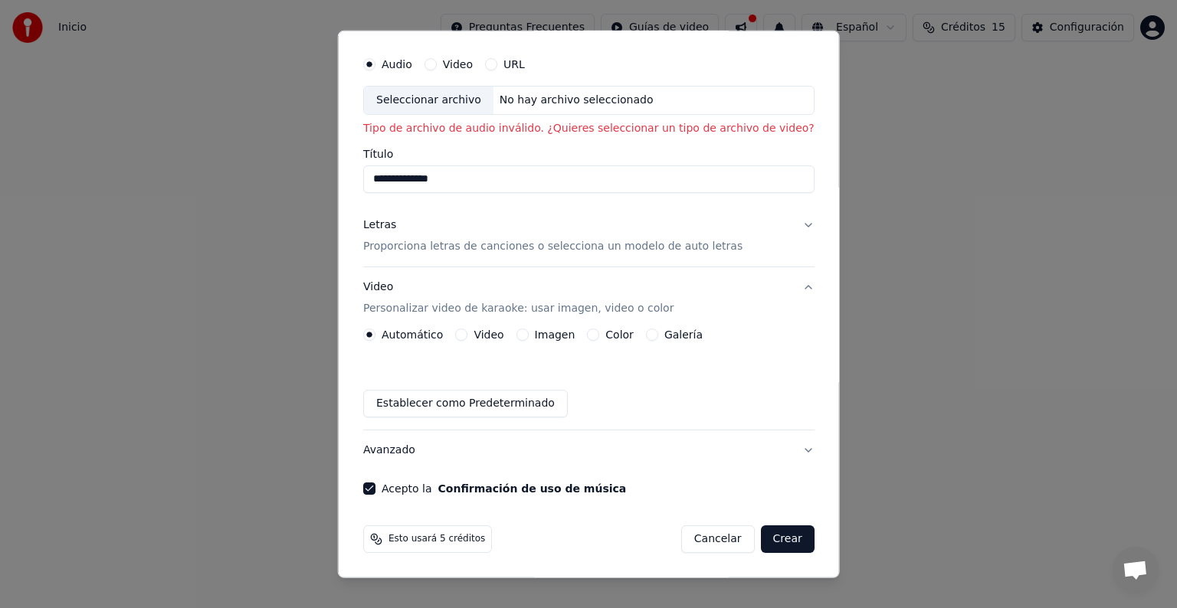
scroll to position [38, 0]
click at [761, 544] on button "Crear" at bounding box center [787, 540] width 54 height 28
click at [760, 543] on button "Crear" at bounding box center [787, 540] width 54 height 28
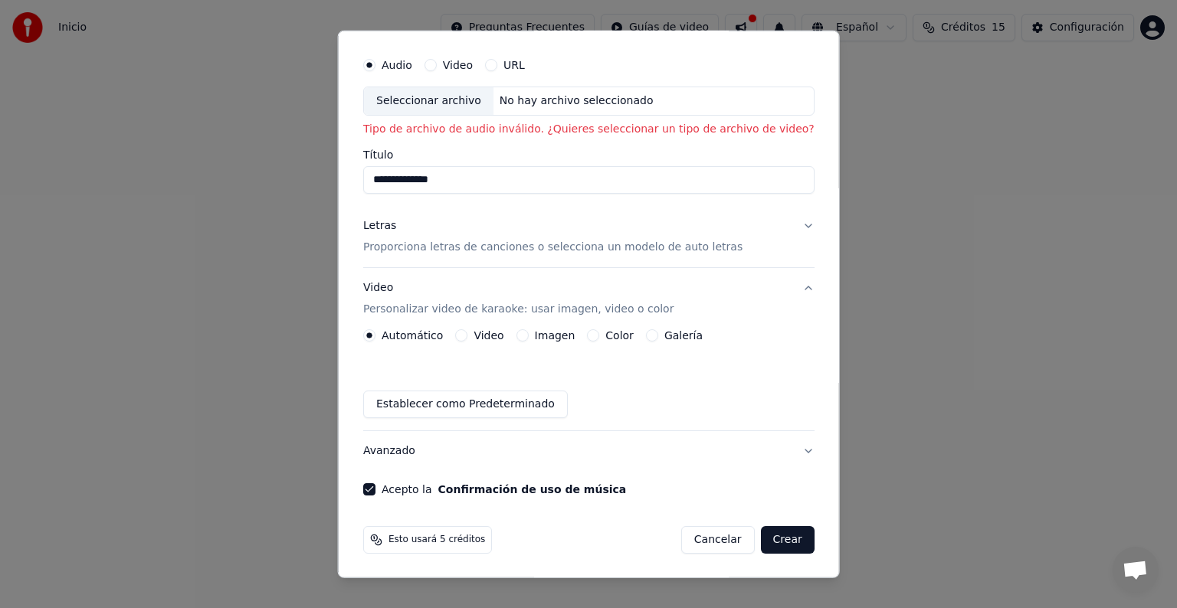
click at [760, 542] on button "Crear" at bounding box center [787, 540] width 54 height 28
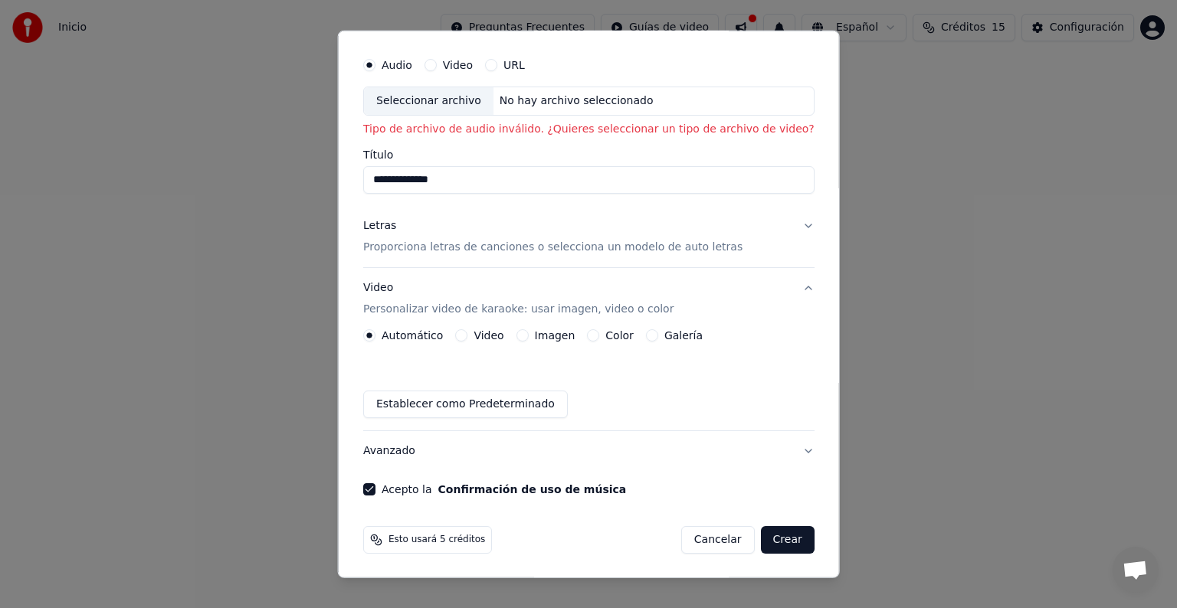
click at [760, 542] on button "Crear" at bounding box center [787, 540] width 54 height 28
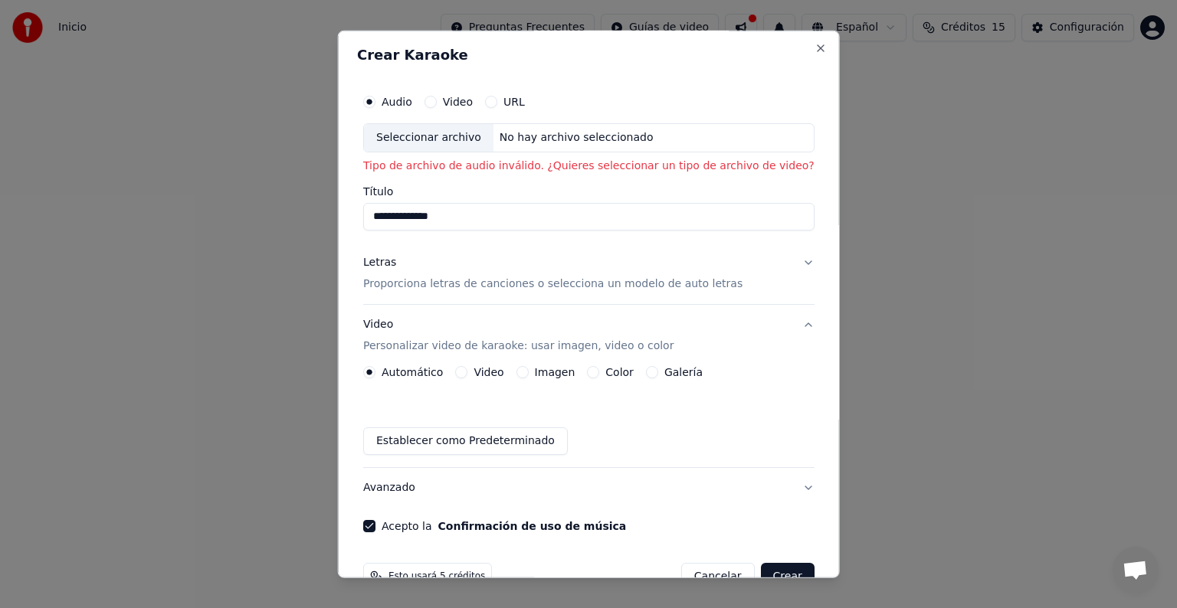
scroll to position [0, 0]
click at [555, 166] on p "Tipo de archivo de audio inválido. ¿Quieres seleccionar un tipo de archivo de v…" at bounding box center [588, 167] width 451 height 15
click at [628, 169] on p "Tipo de archivo de audio inválido. ¿Quieres seleccionar un tipo de archivo de v…" at bounding box center [588, 167] width 451 height 15
click at [491, 141] on div "Seleccionar archivo" at bounding box center [429, 140] width 130 height 28
click at [500, 346] on p "Personalizar video de karaoke: usar imagen, video o color" at bounding box center [518, 347] width 310 height 15
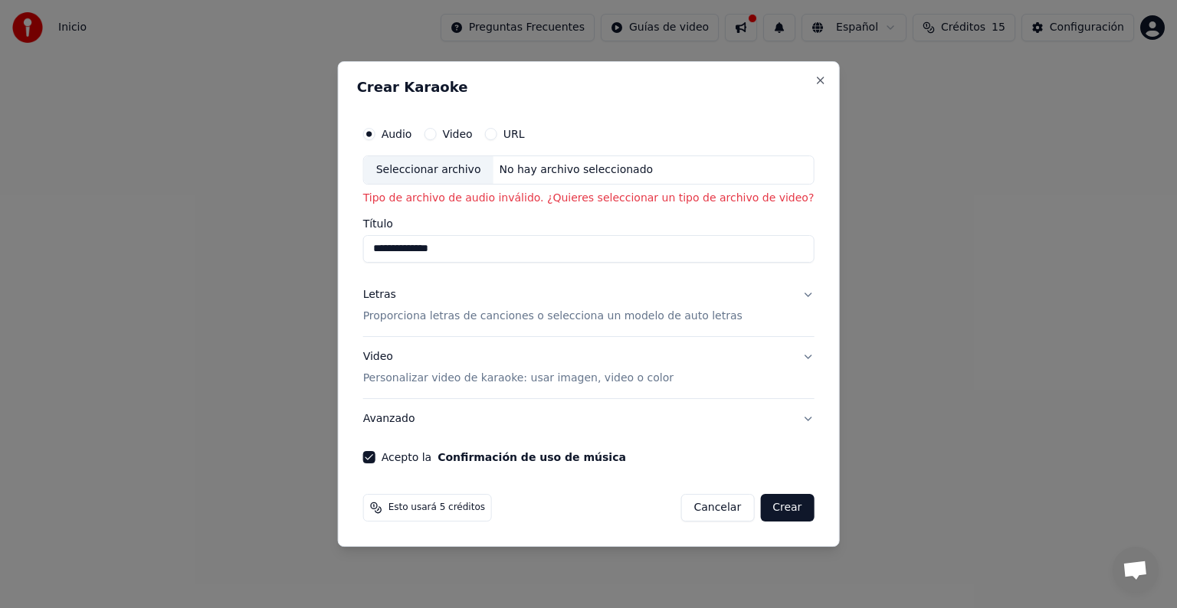
click at [486, 172] on div "Seleccionar archivo" at bounding box center [429, 170] width 130 height 28
